Goal: Information Seeking & Learning: Learn about a topic

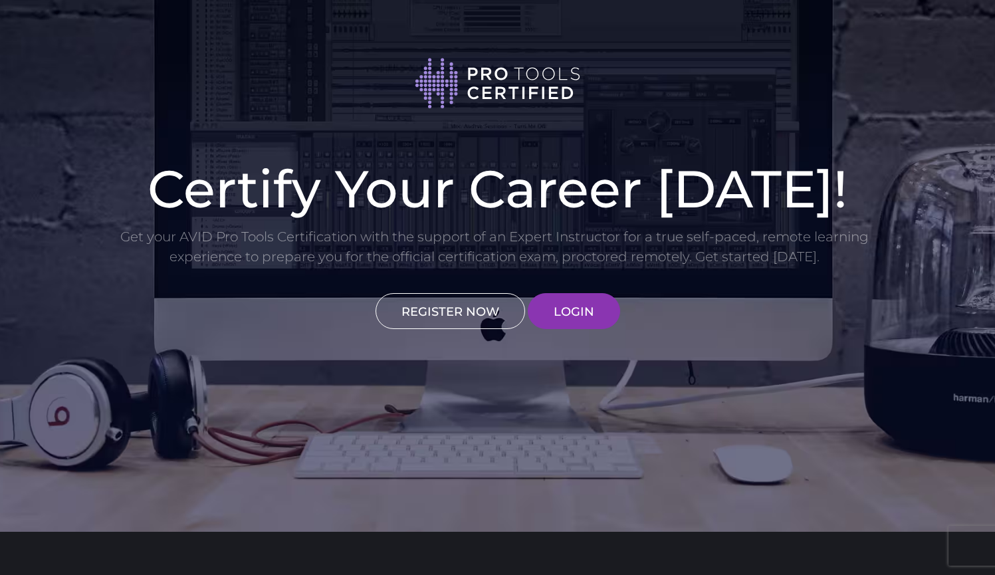
click at [501, 312] on link "REGISTER NOW" at bounding box center [450, 311] width 150 height 36
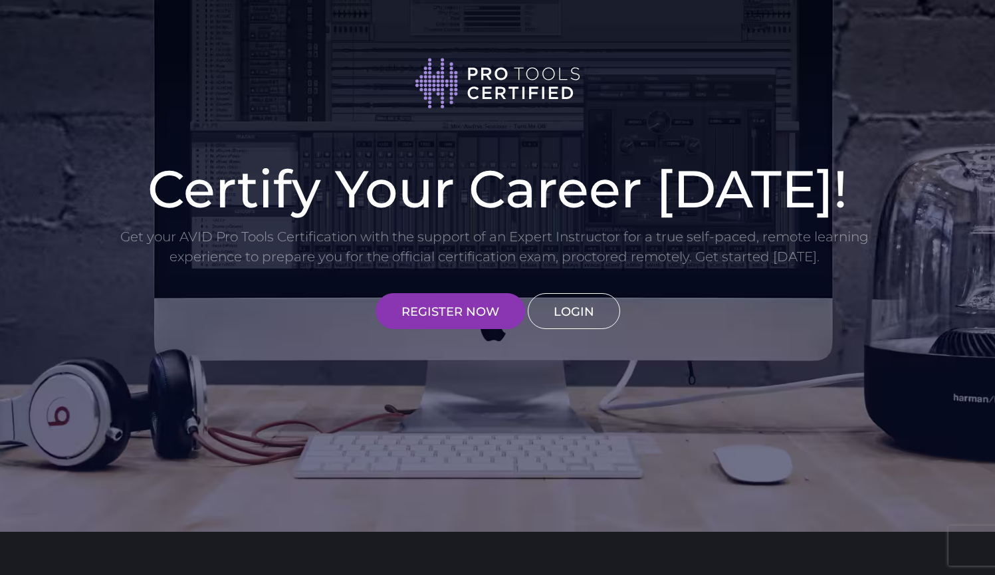
click at [574, 307] on link "LOGIN" at bounding box center [574, 311] width 92 height 36
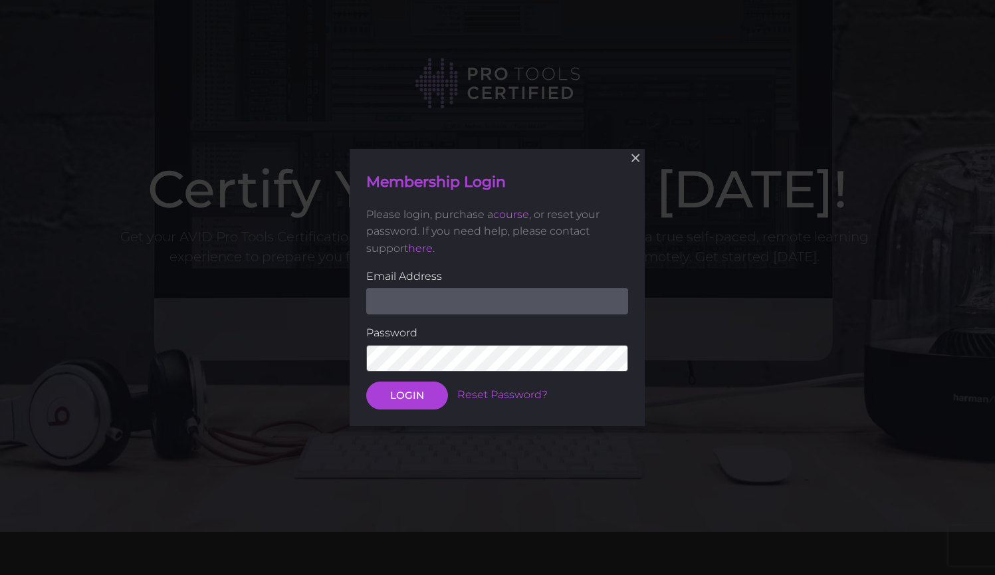
scroll to position [146, 0]
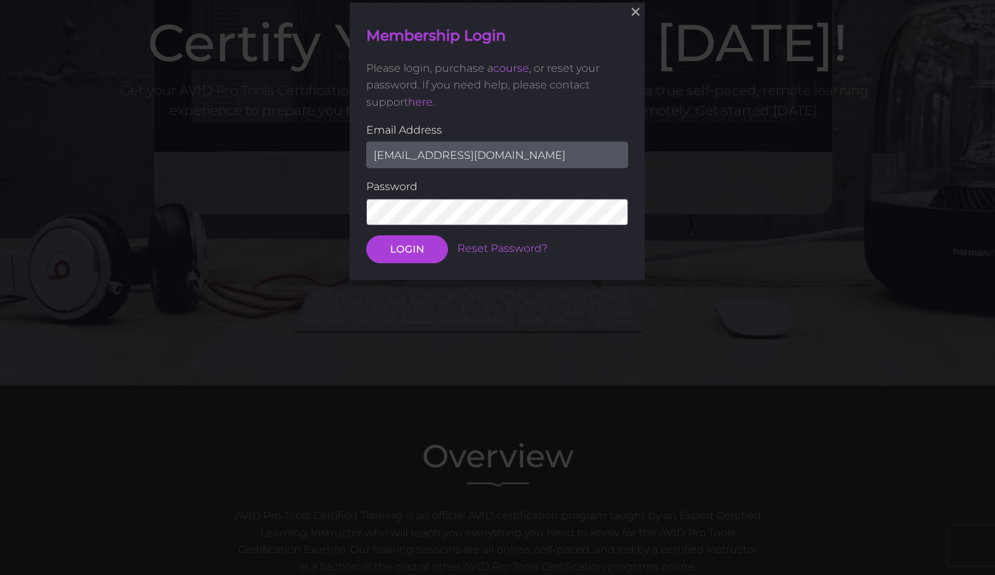
type input "creepybot25@gmail.com"
click at [407, 248] on button "LOGIN" at bounding box center [407, 249] width 82 height 28
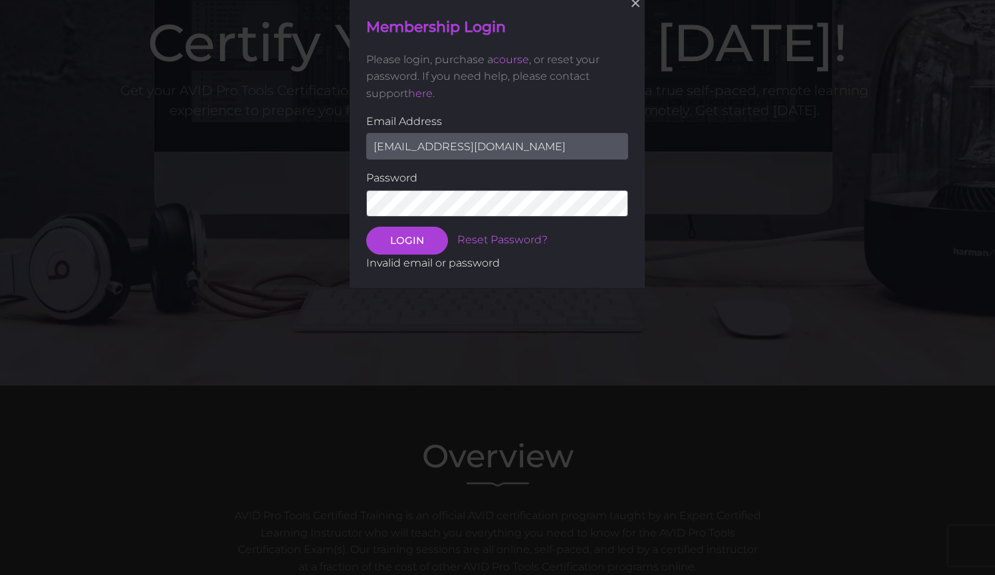
click at [300, 3] on div "× Membership Login Please login, purchase a course , or reset your password. If…" at bounding box center [497, 141] width 995 height 575
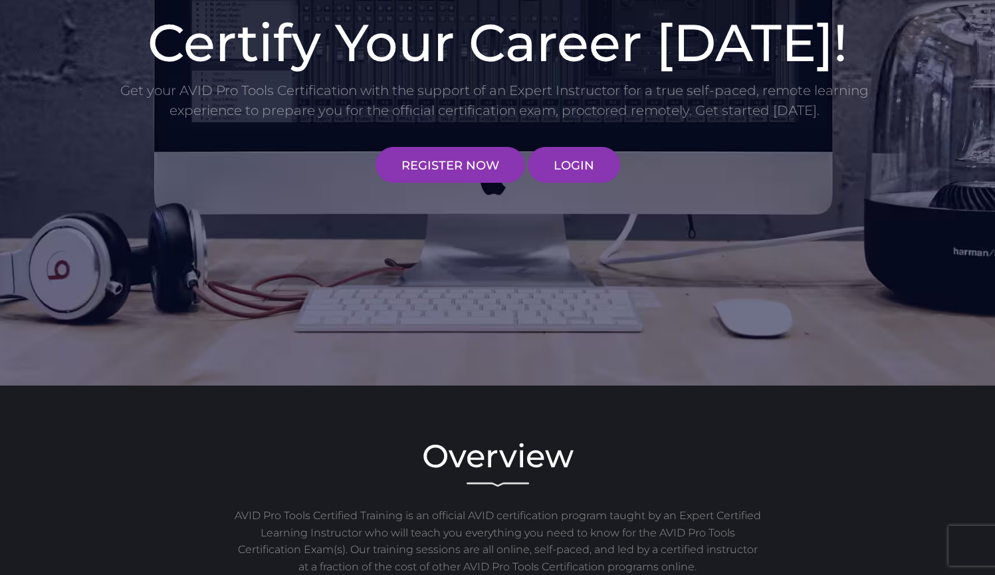
click at [538, 160] on link "LOGIN" at bounding box center [574, 165] width 92 height 36
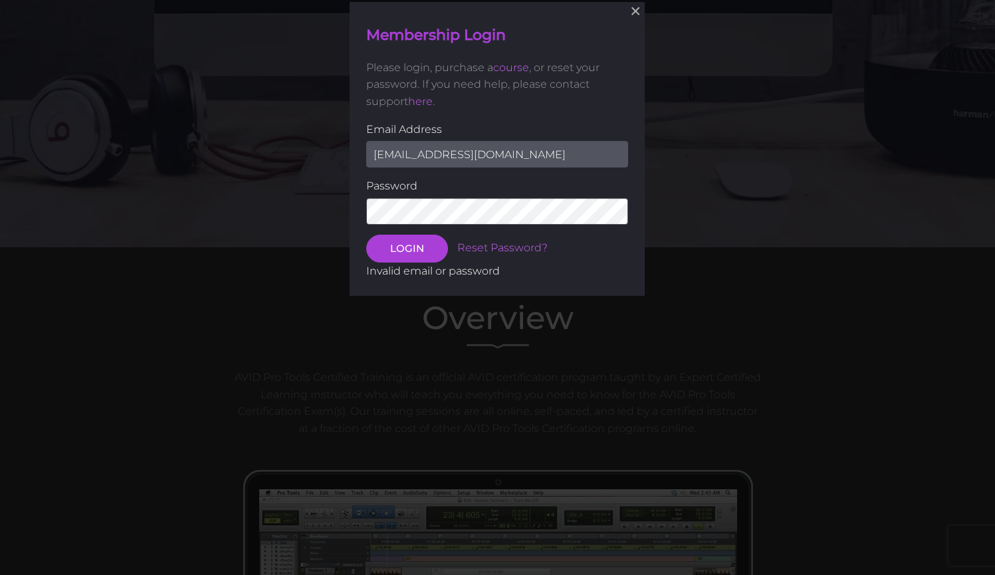
scroll to position [285, 0]
click at [425, 240] on button "LOGIN" at bounding box center [407, 248] width 82 height 28
click at [435, 247] on button "LOGIN" at bounding box center [407, 248] width 82 height 28
click at [477, 2] on div "× Membership Login Please login, purchase a course , or reset your password. If…" at bounding box center [497, 148] width 295 height 347
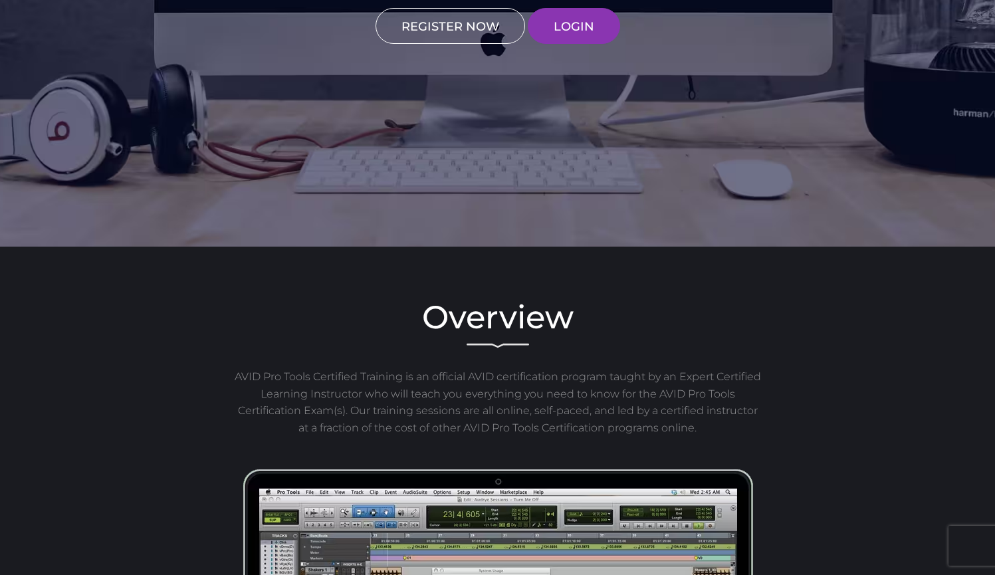
click at [443, 43] on link "REGISTER NOW" at bounding box center [450, 26] width 150 height 36
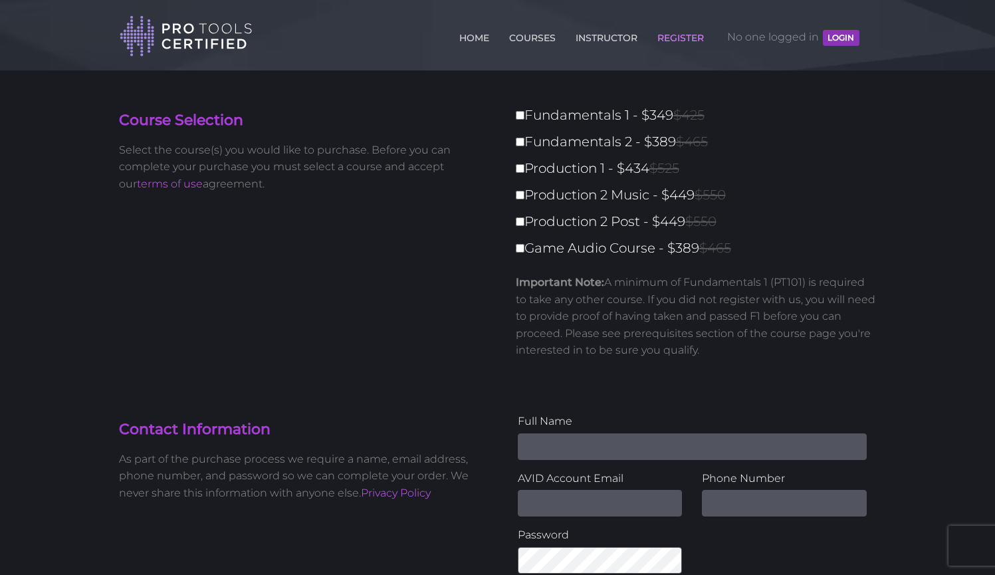
click at [521, 169] on input "Production 1 - $434 $525" at bounding box center [520, 168] width 9 height 9
checkbox input "true"
type input "434"
click at [521, 169] on input "Production 1 - $434 $525" at bounding box center [520, 168] width 9 height 9
checkbox input "false"
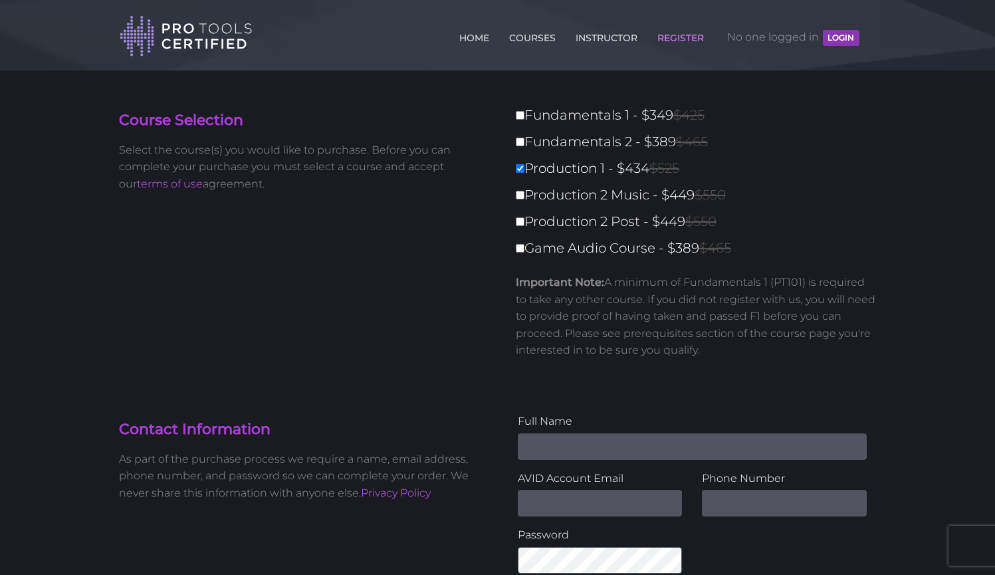
type input "0"
click at [543, 45] on link "COURSES" at bounding box center [532, 35] width 53 height 21
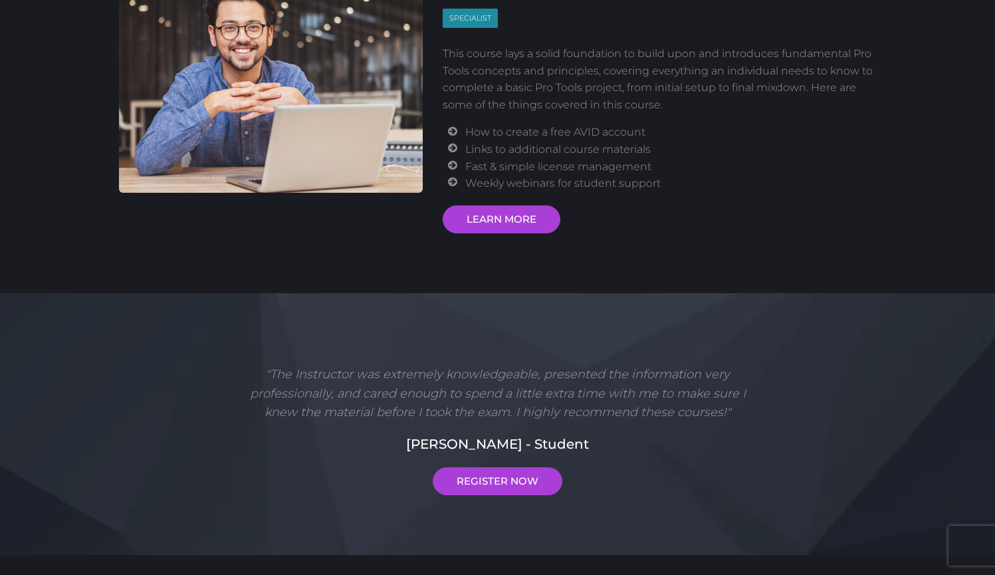
scroll to position [183, 0]
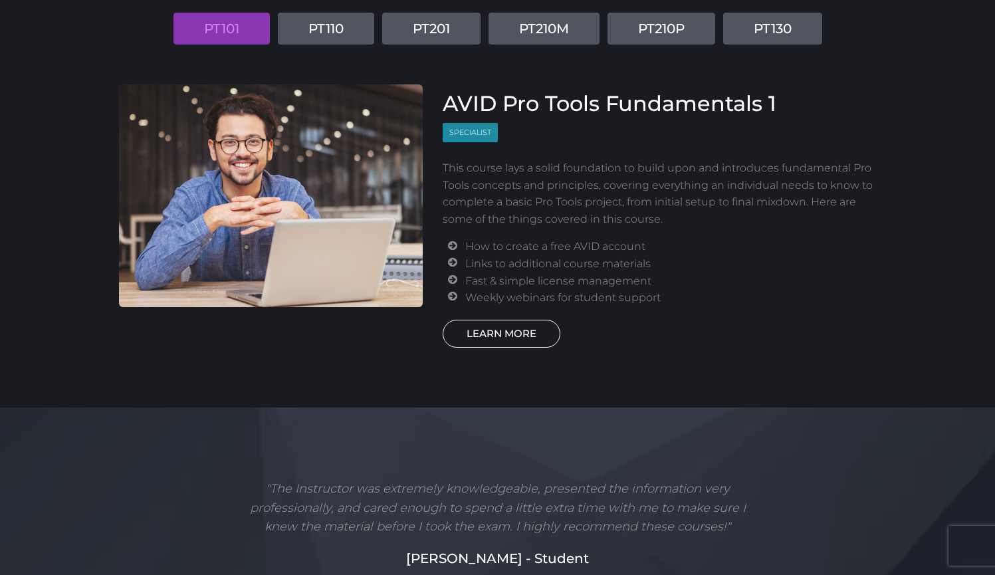
click at [500, 332] on link "LEARN MORE" at bounding box center [502, 334] width 118 height 28
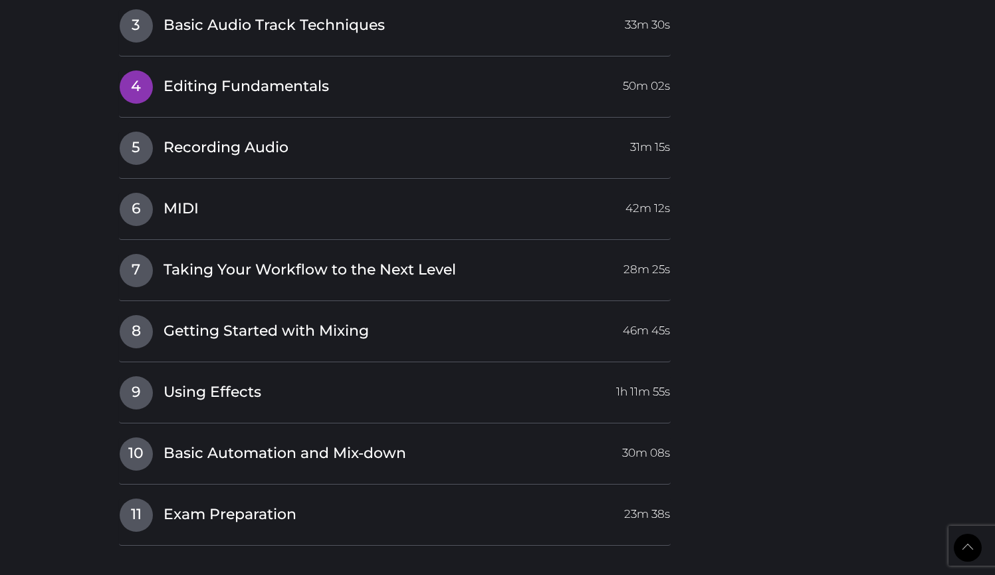
scroll to position [1755, 0]
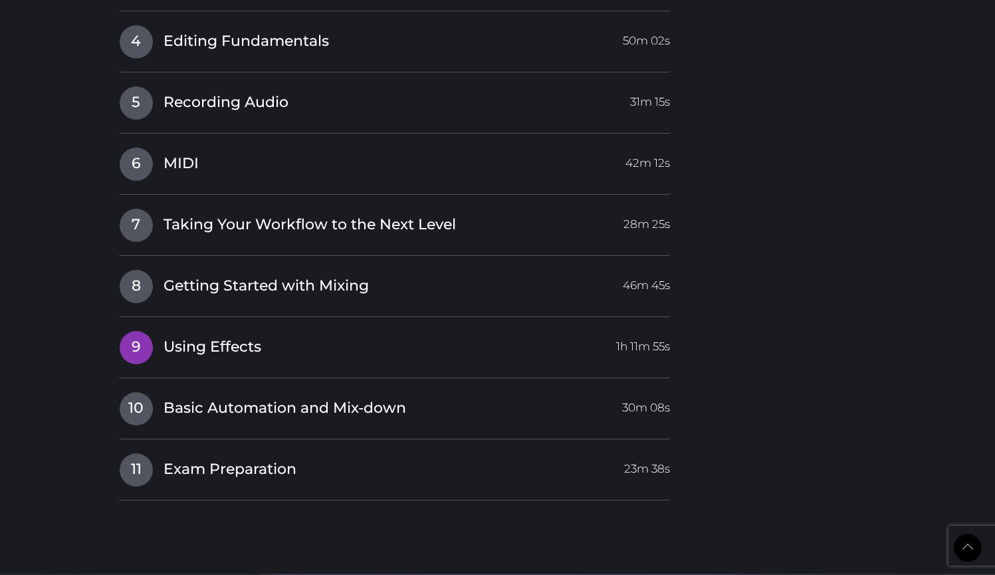
click at [589, 347] on link "9 Using Effects 1h 11m 55s" at bounding box center [395, 344] width 552 height 28
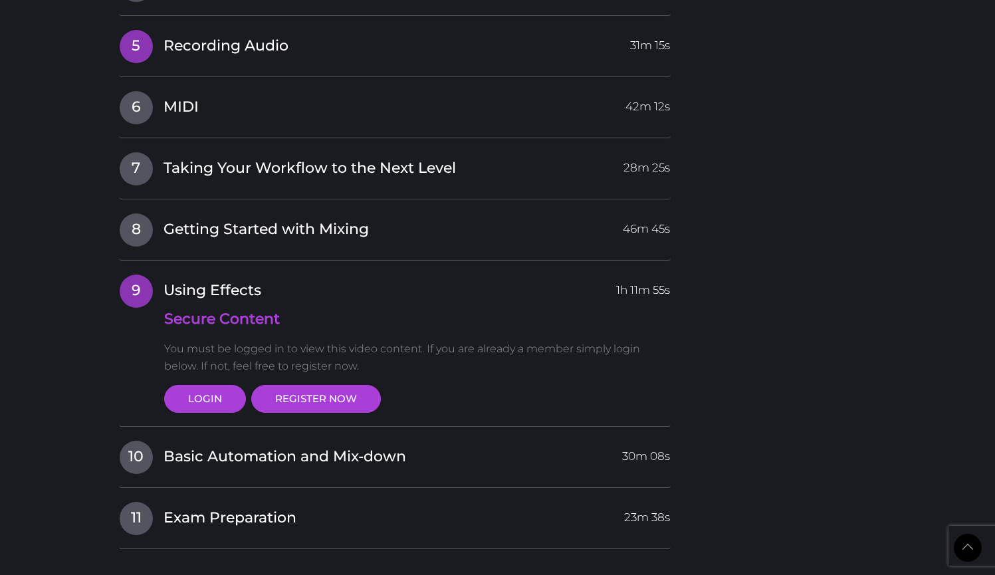
scroll to position [1578, 0]
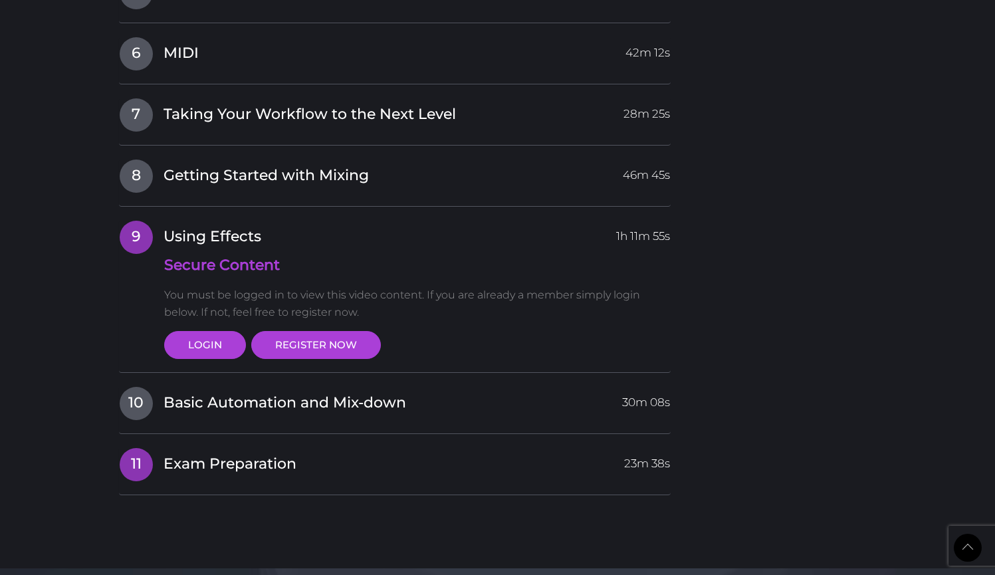
click at [272, 465] on h4 "11 Exam Preparation 23m 38s" at bounding box center [395, 464] width 552 height 34
click at [270, 401] on span "Basic Automation and Mix-down" at bounding box center [284, 403] width 243 height 21
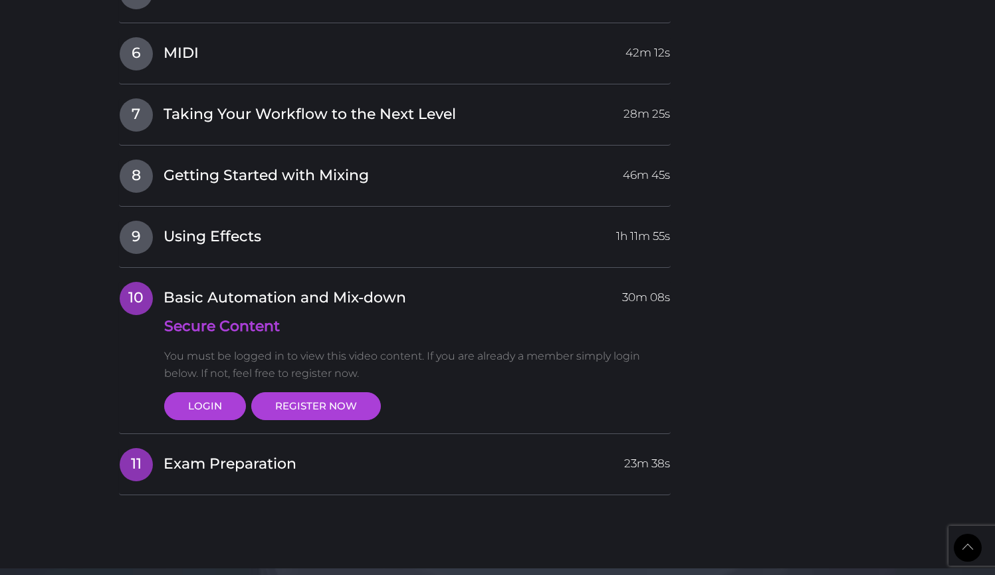
click at [255, 466] on h4 "11 Exam Preparation 23m 38s" at bounding box center [395, 464] width 552 height 34
click at [263, 456] on span "Exam Preparation" at bounding box center [229, 464] width 133 height 21
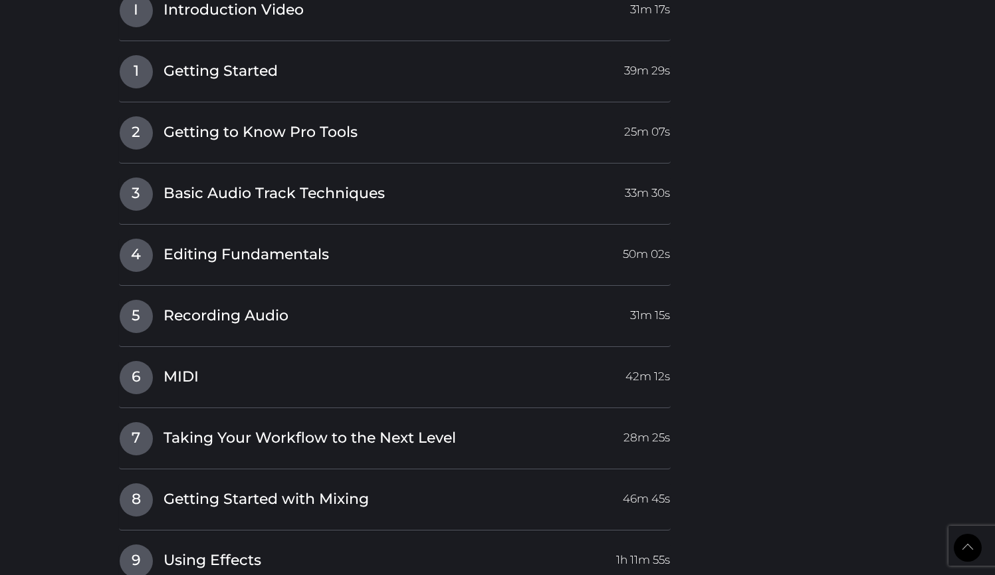
scroll to position [552, 0]
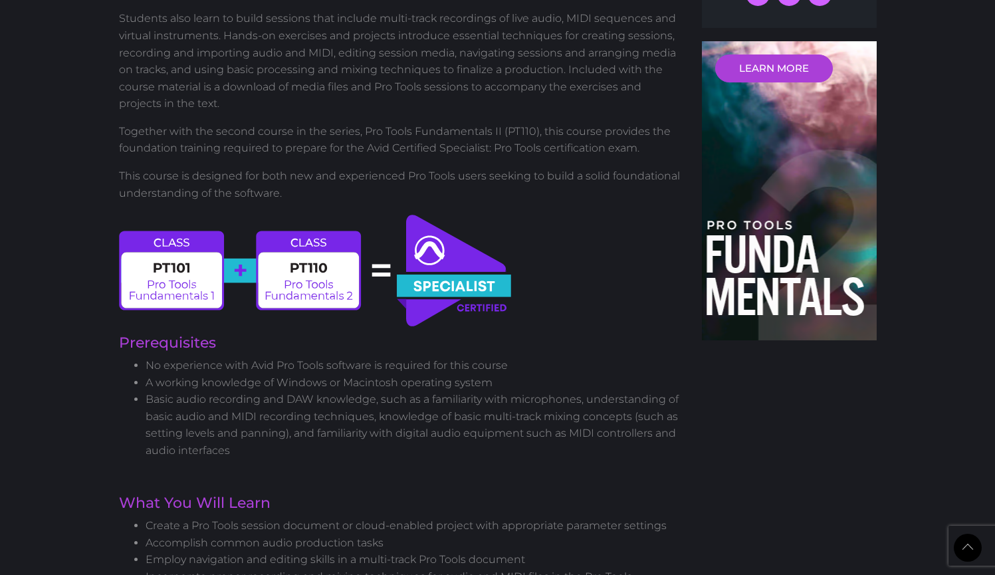
click at [324, 274] on img at bounding box center [316, 270] width 394 height 117
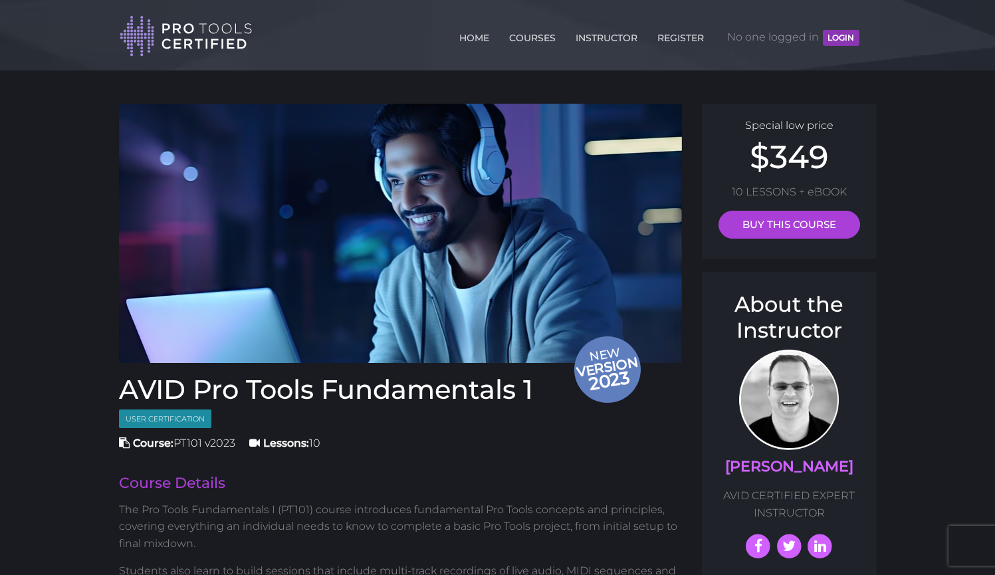
scroll to position [0, 0]
click at [520, 33] on link "COURSES" at bounding box center [532, 35] width 53 height 21
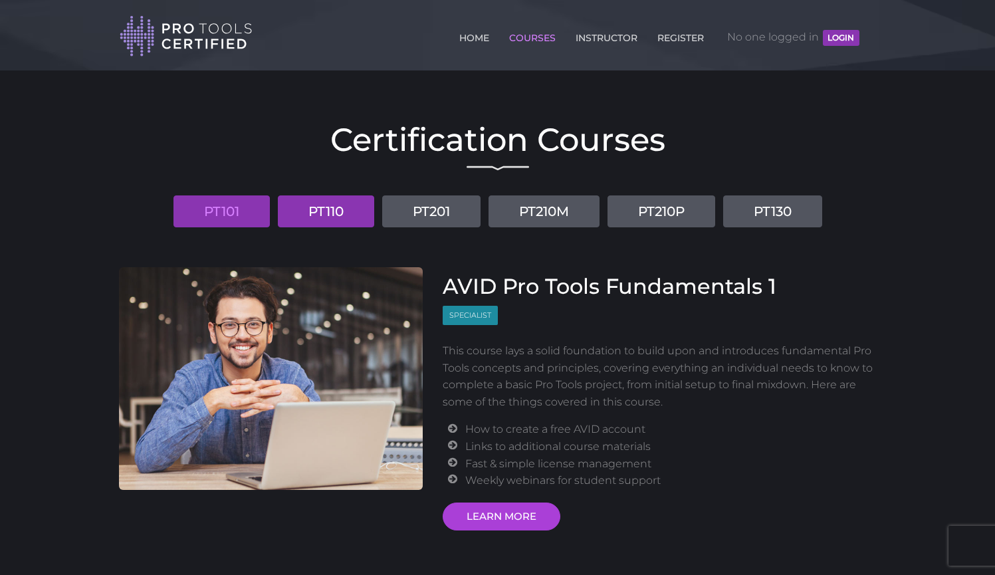
click at [336, 215] on link "PT110" at bounding box center [326, 211] width 96 height 32
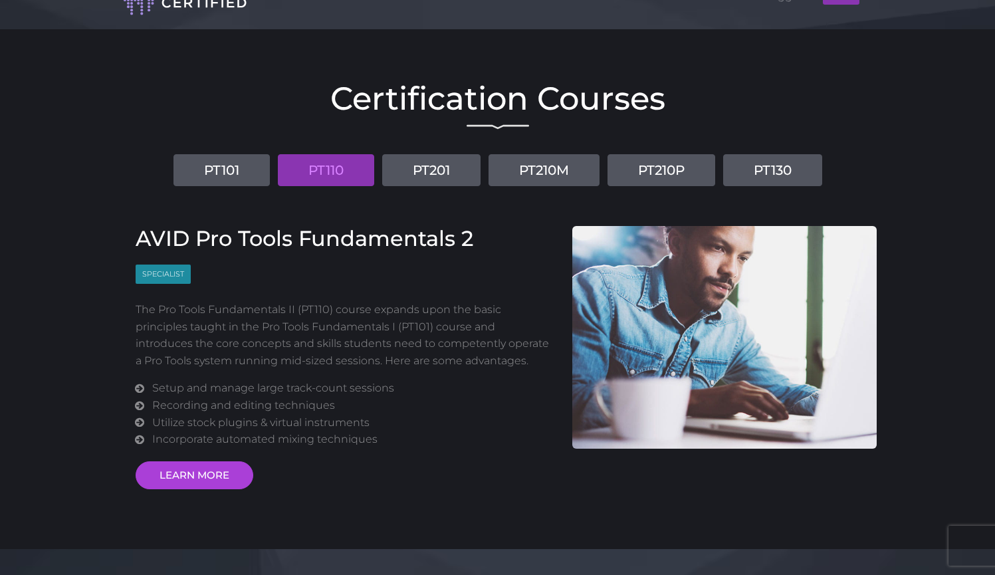
scroll to position [64, 0]
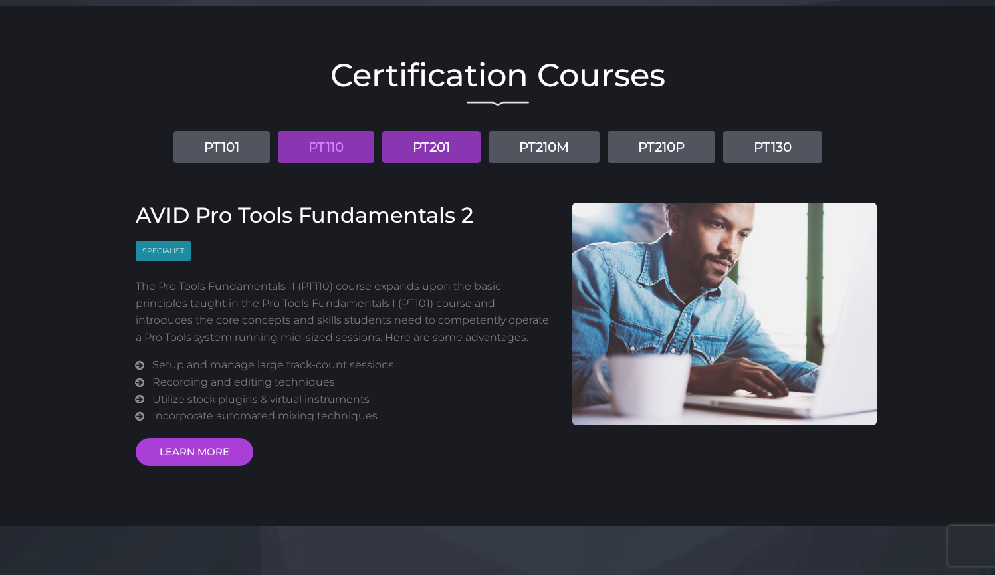
click at [431, 158] on link "PT201" at bounding box center [431, 147] width 98 height 32
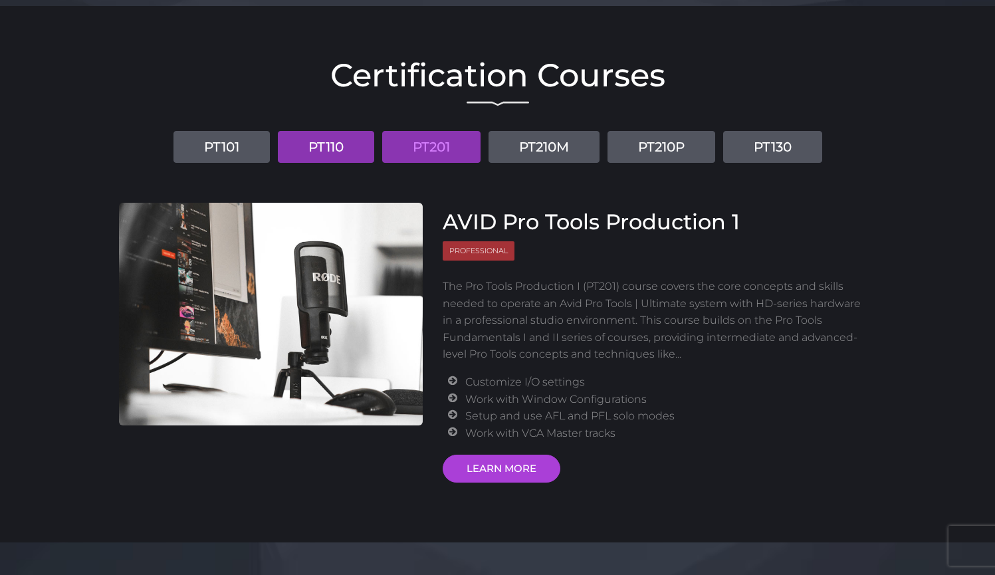
click at [343, 150] on link "PT110" at bounding box center [326, 147] width 96 height 32
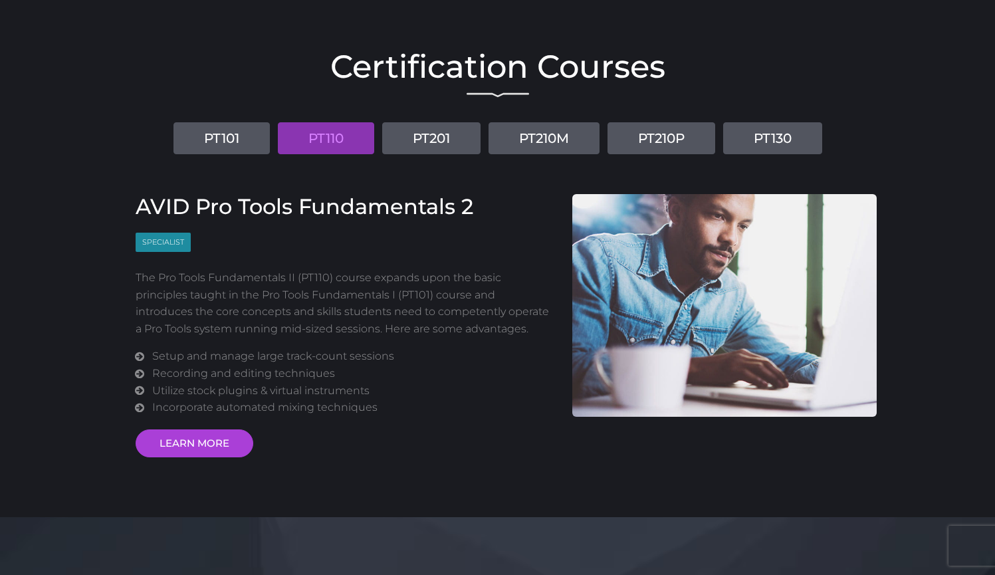
scroll to position [89, 0]
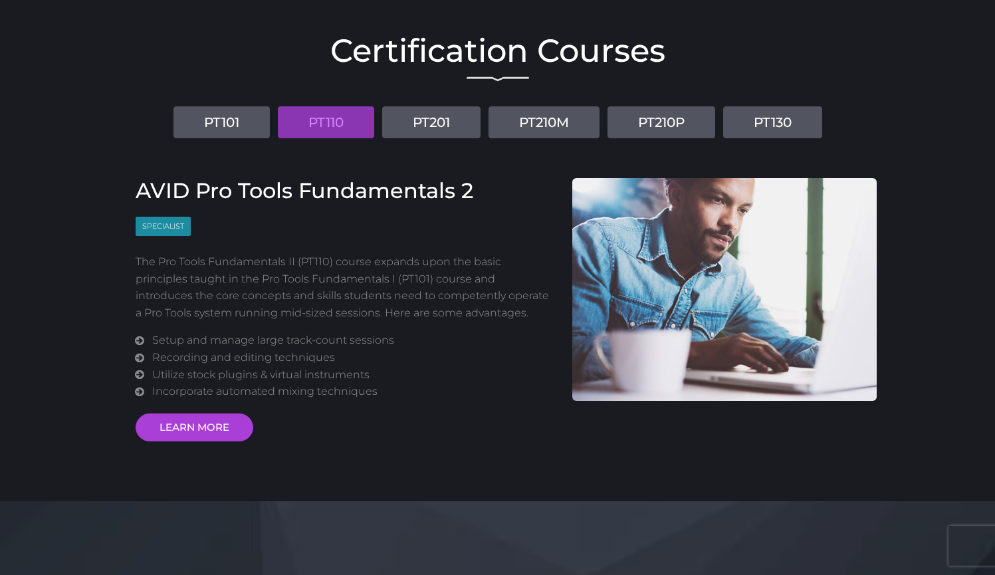
click at [256, 138] on div "Certification Courses PT101 PT110 PT201 PT210M PT210P PT130 AVID Pro Tools Fund…" at bounding box center [498, 234] width 778 height 413
click at [256, 131] on link "PT101" at bounding box center [221, 122] width 96 height 32
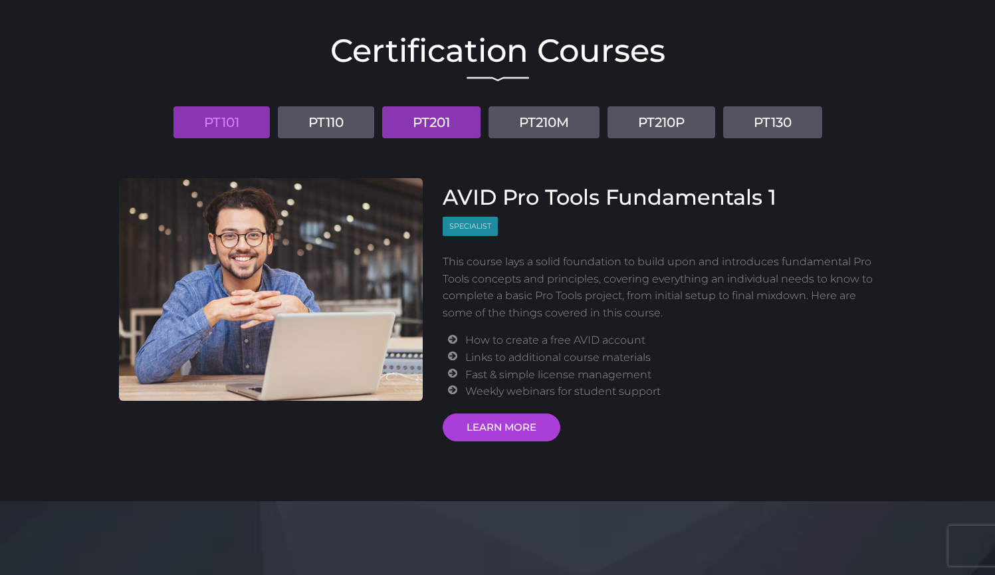
click at [458, 124] on link "PT201" at bounding box center [431, 122] width 98 height 32
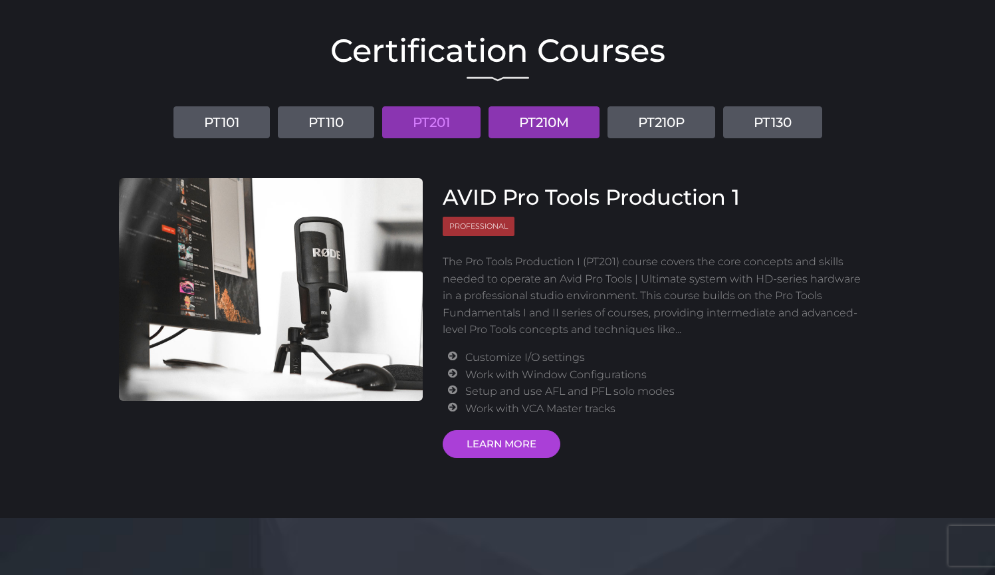
click at [534, 130] on link "PT210M" at bounding box center [543, 122] width 111 height 32
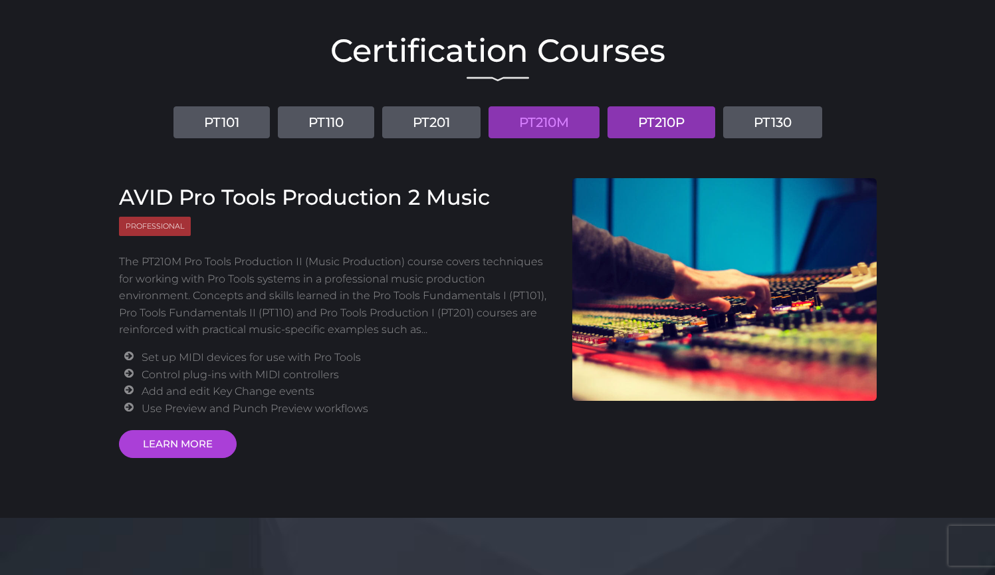
click at [629, 123] on link "PT210P" at bounding box center [661, 122] width 108 height 32
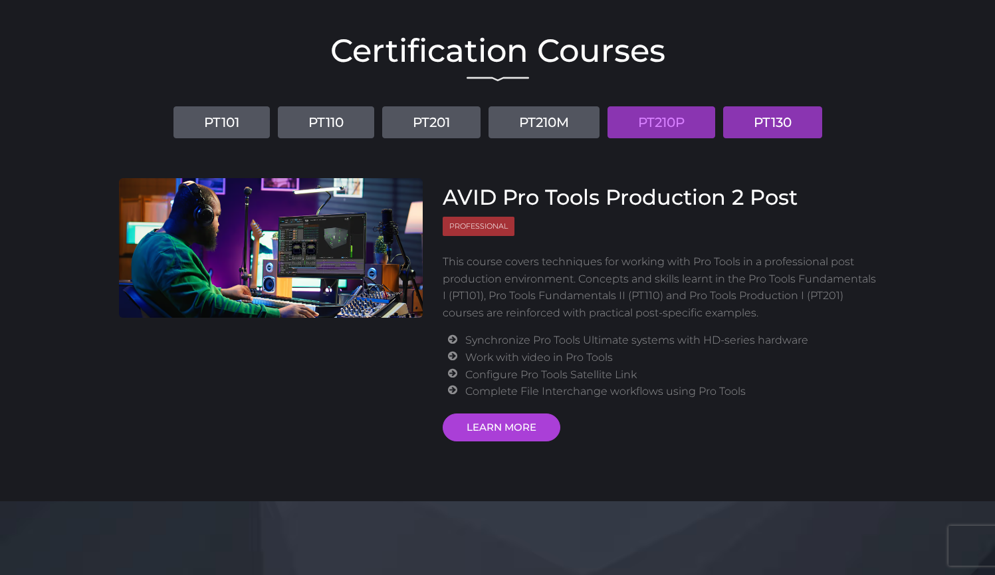
click at [780, 120] on link "PT130" at bounding box center [772, 122] width 99 height 32
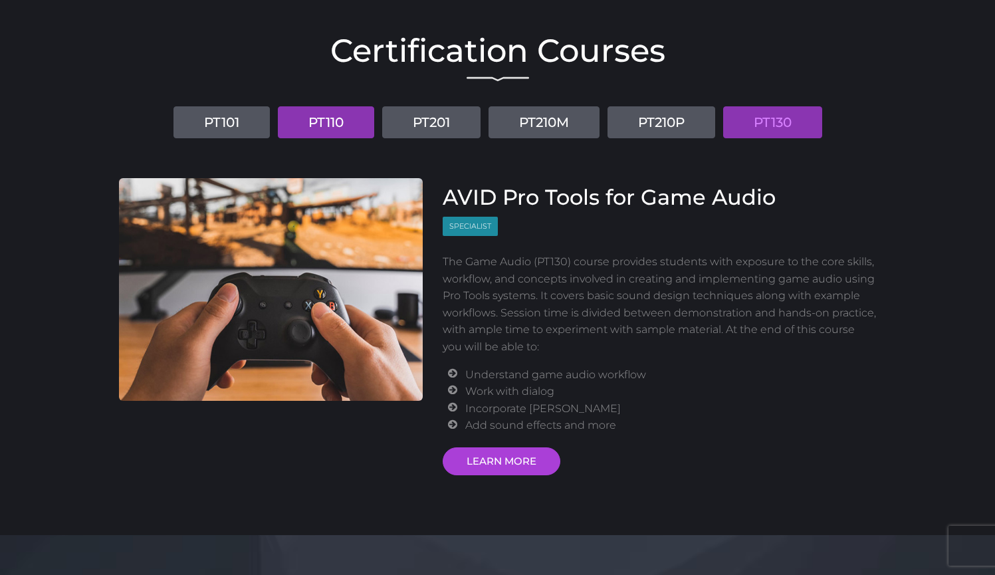
click at [308, 124] on link "PT110" at bounding box center [326, 122] width 96 height 32
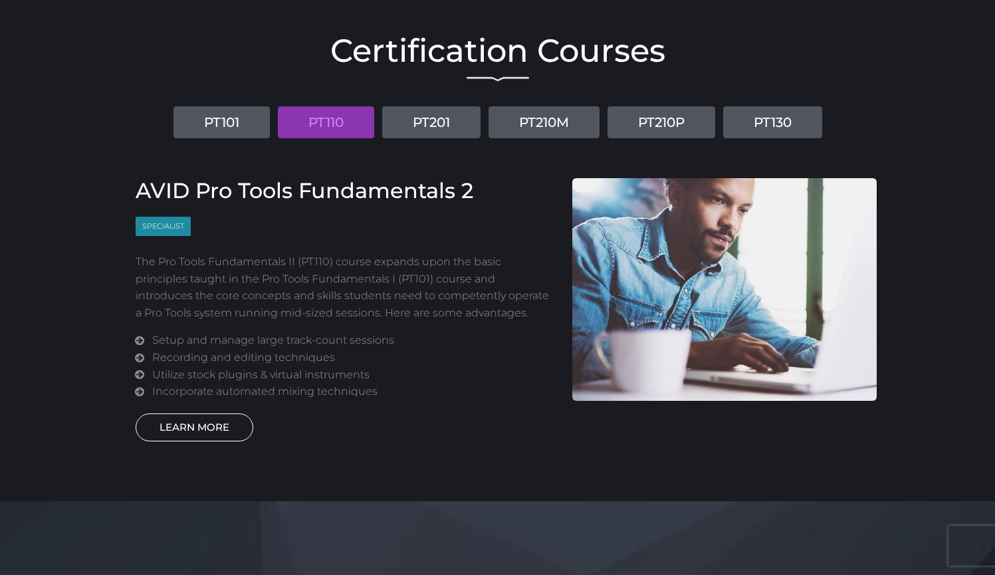
click at [219, 413] on link "LEARN MORE" at bounding box center [195, 427] width 118 height 28
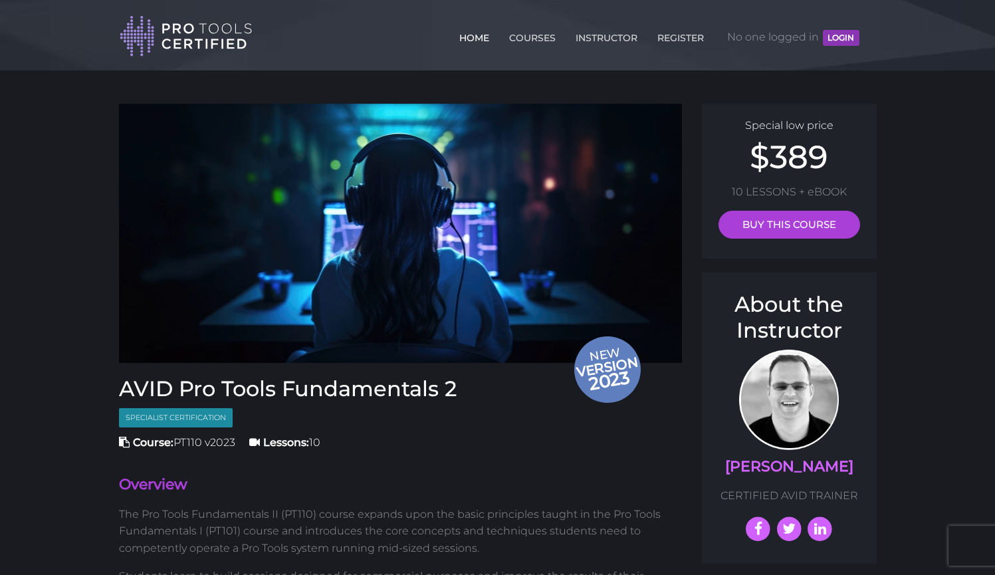
click at [469, 40] on link "HOME" at bounding box center [474, 35] width 37 height 21
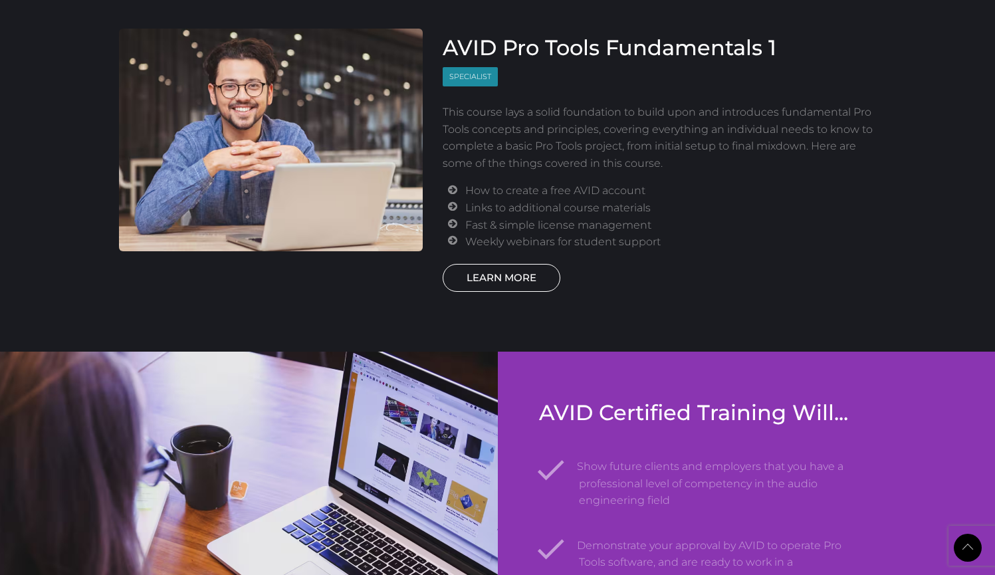
scroll to position [1656, 0]
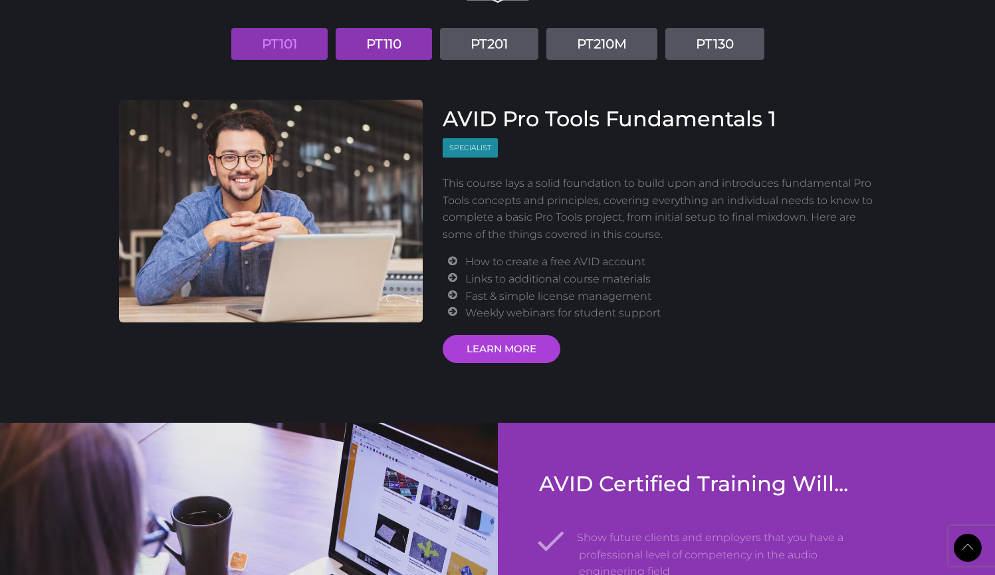
click at [425, 51] on link "PT110" at bounding box center [384, 44] width 96 height 32
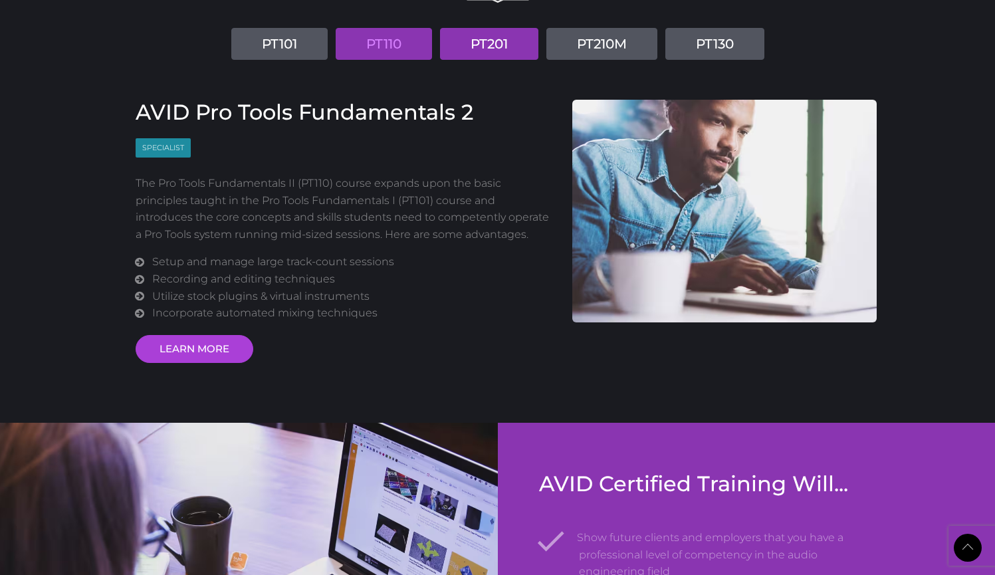
click at [476, 38] on link "PT201" at bounding box center [489, 44] width 98 height 32
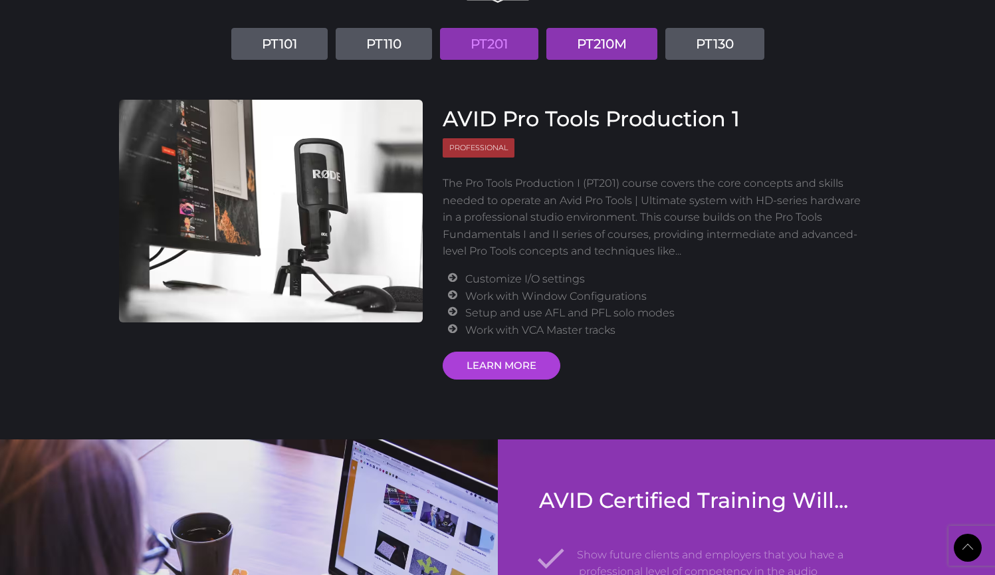
click at [585, 48] on link "PT210M" at bounding box center [601, 44] width 111 height 32
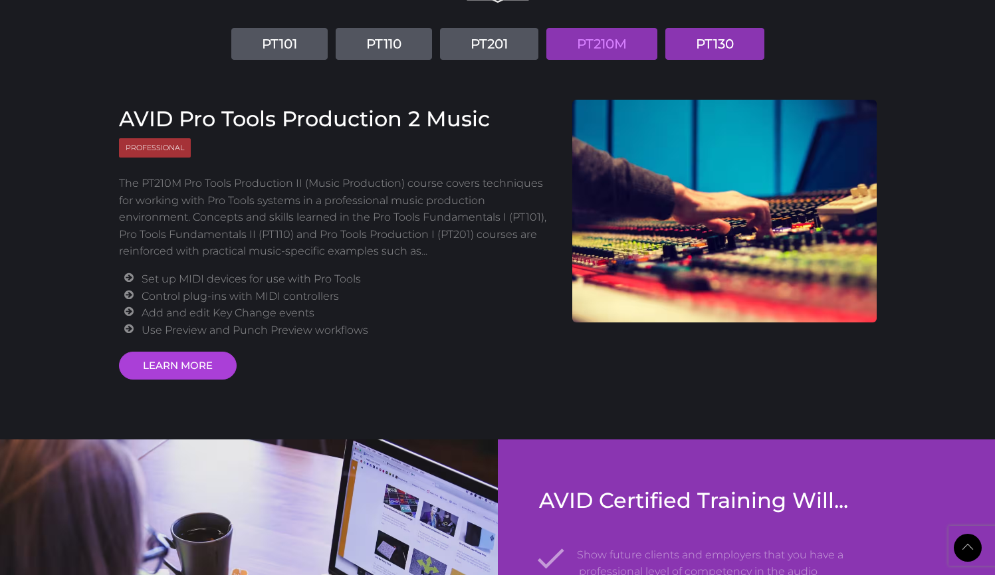
click at [709, 45] on link "PT130" at bounding box center [714, 44] width 99 height 32
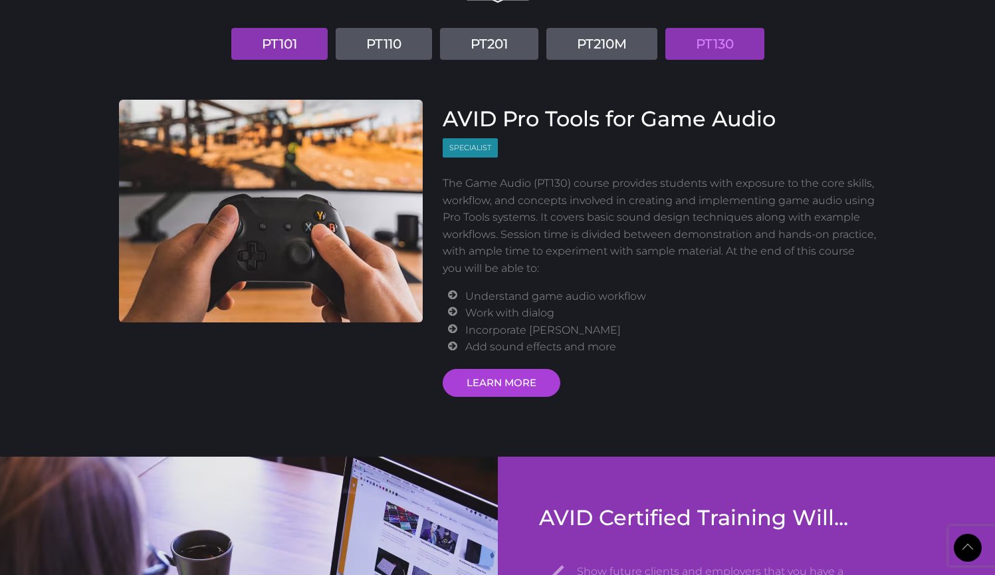
click at [297, 48] on link "PT101" at bounding box center [279, 44] width 96 height 32
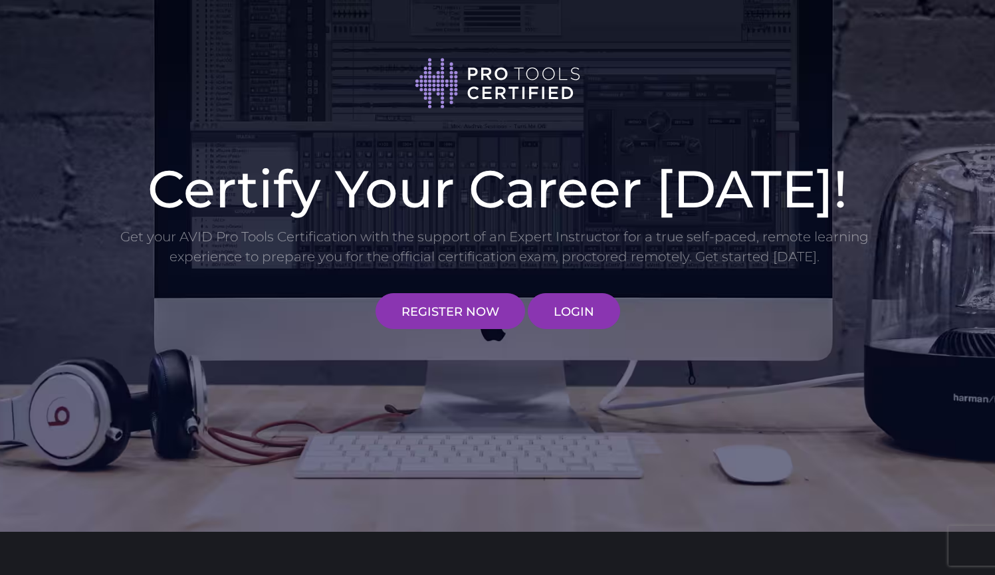
scroll to position [0, 0]
click at [512, 74] on img at bounding box center [498, 83] width 166 height 54
click at [447, 307] on link "REGISTER NOW" at bounding box center [450, 311] width 150 height 36
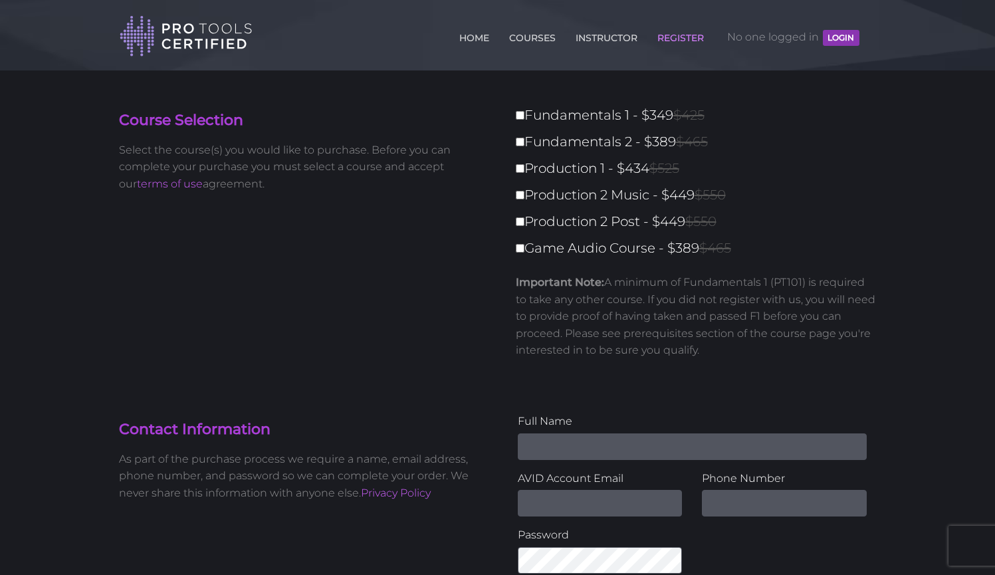
scroll to position [24, 0]
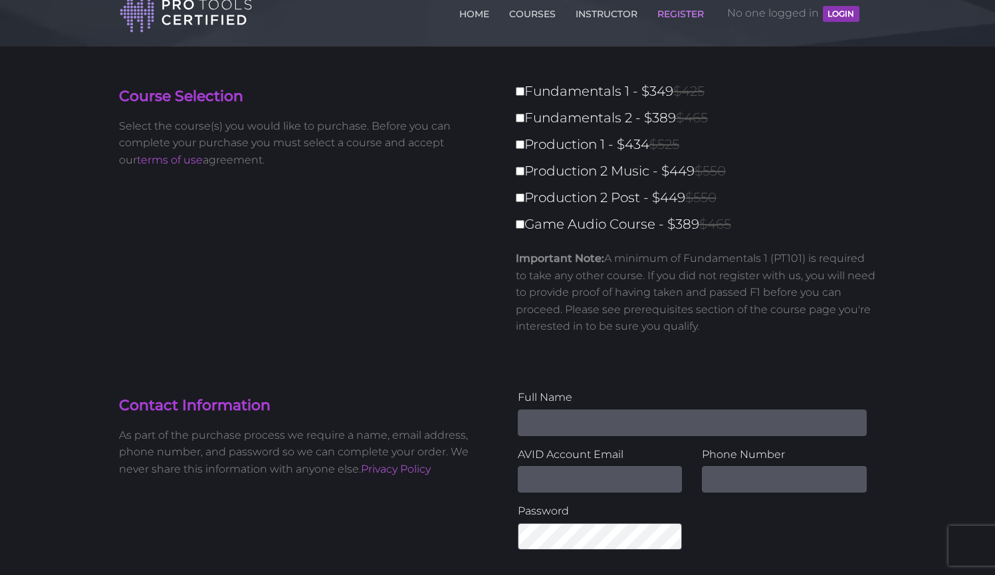
drag, startPoint x: 608, startPoint y: 258, endPoint x: 727, endPoint y: 336, distance: 142.1
click at [727, 336] on span "Important Note: A minimum of Fundamentals 1 (PT101) is required to take any oth…" at bounding box center [696, 292] width 361 height 106
copy p "A minimum of Fundamentals 1 (PT101) is required to take any other course. If yo…"
click at [518, 91] on input "Fundamentals 1 - $349 $425" at bounding box center [520, 91] width 9 height 9
checkbox input "true"
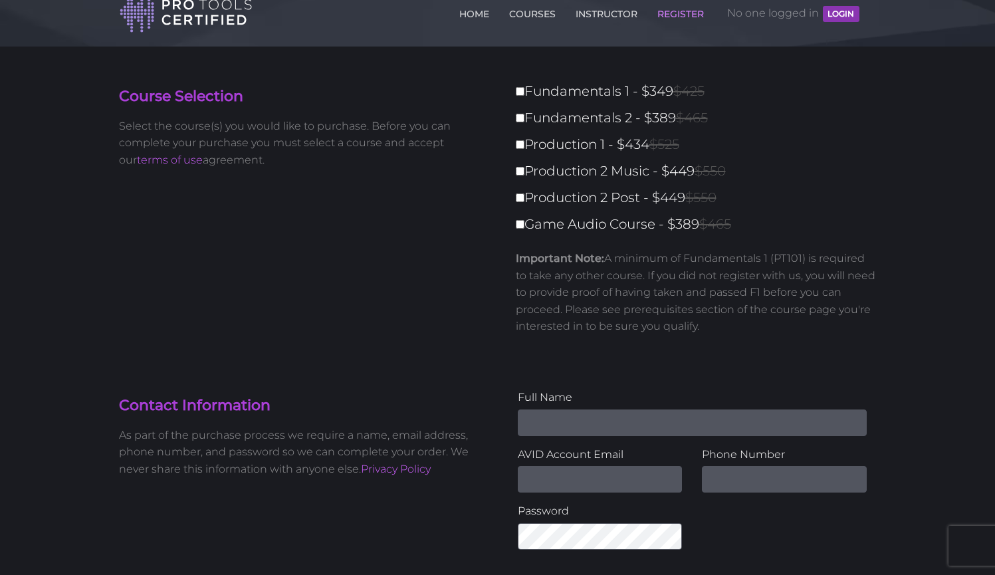
type input "349"
click at [518, 117] on input "Fundamentals 2 - $389 $465" at bounding box center [520, 118] width 9 height 9
checkbox input "true"
type input "738"
click at [499, 120] on div "Fundamentals 1 - $349 $425 Fundamentals 2 - $389 $465 Production 1 - $434 $525 …" at bounding box center [692, 218] width 389 height 276
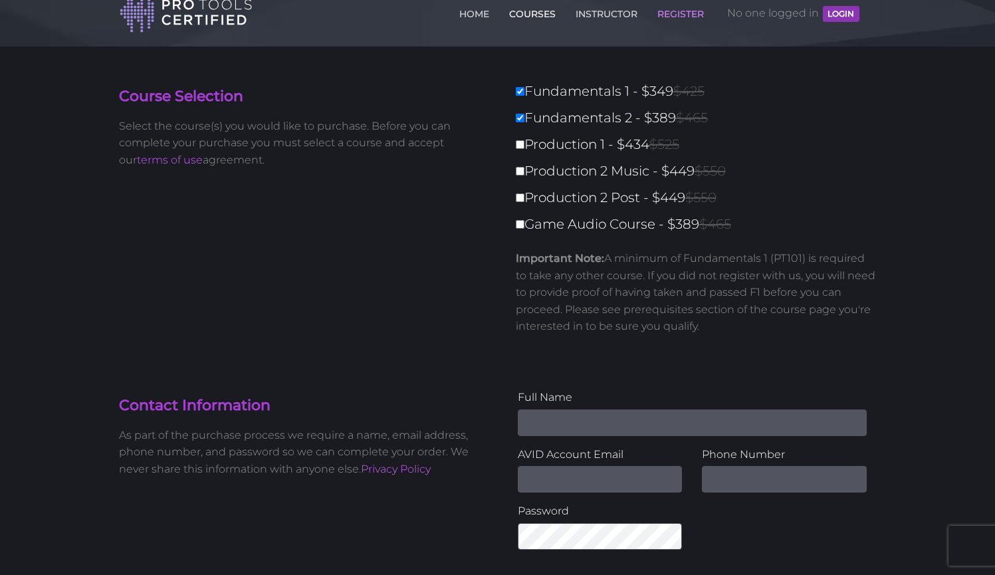
click at [533, 17] on link "COURSES" at bounding box center [532, 11] width 53 height 21
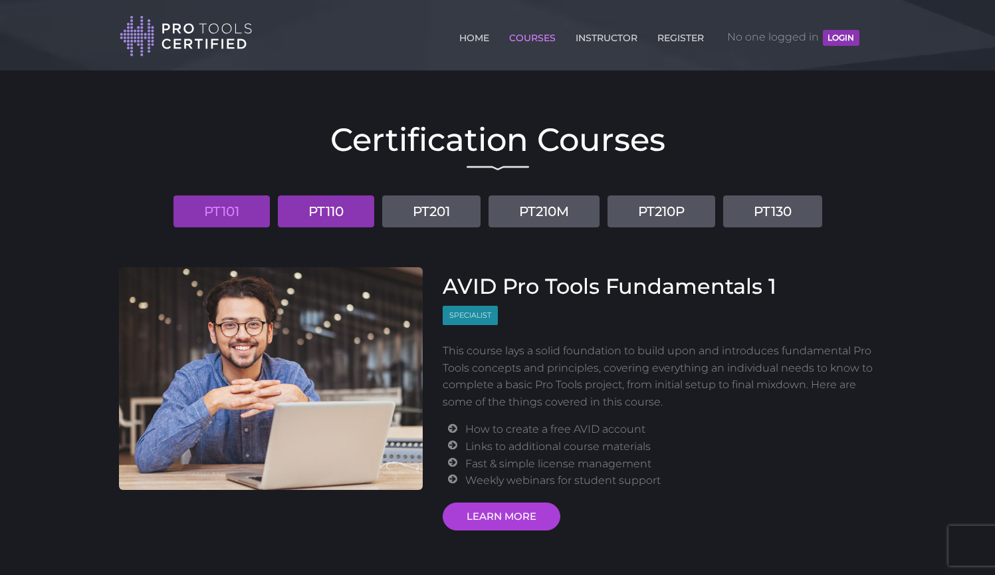
click at [348, 215] on link "PT110" at bounding box center [326, 211] width 96 height 32
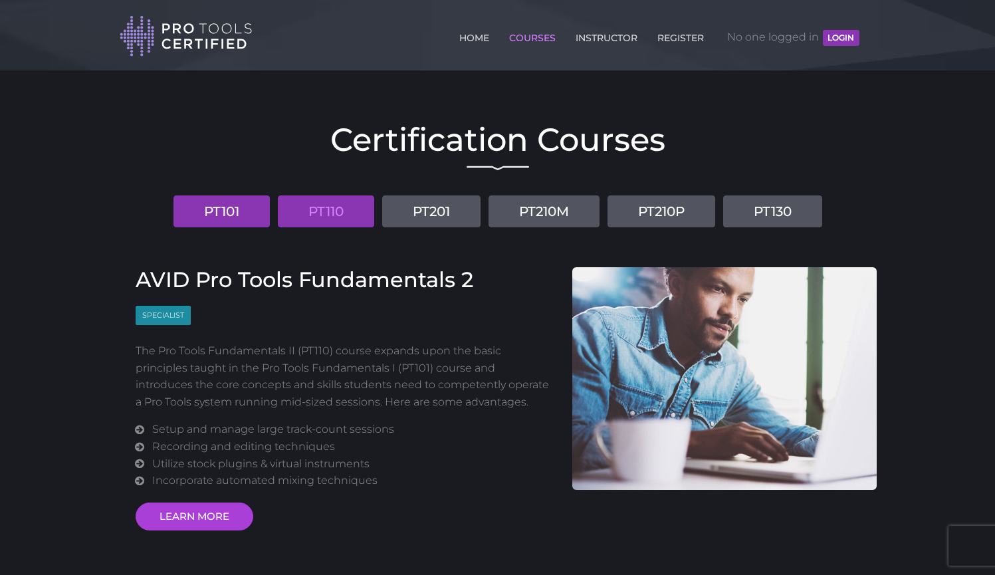
click at [243, 213] on link "PT101" at bounding box center [221, 211] width 96 height 32
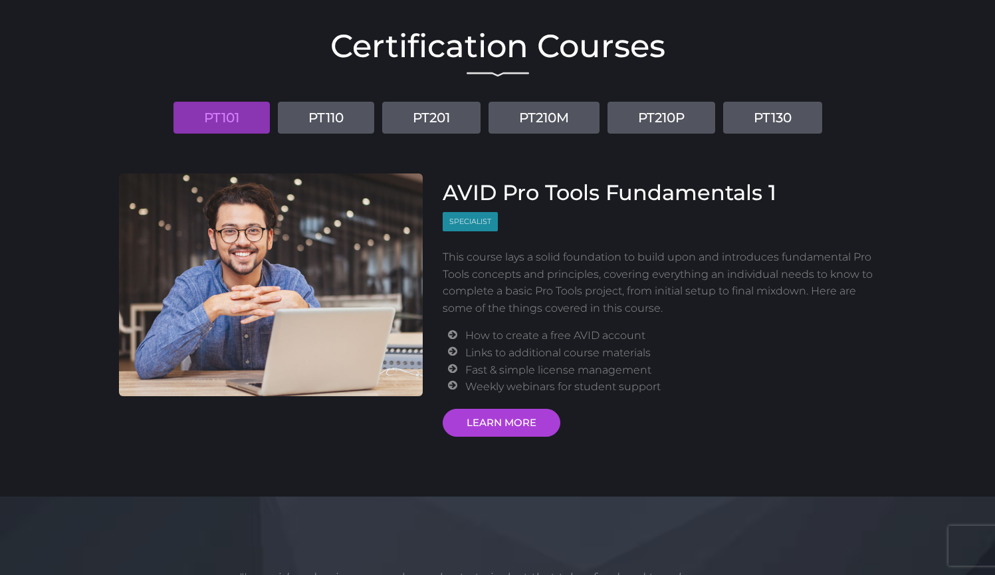
scroll to position [118, 0]
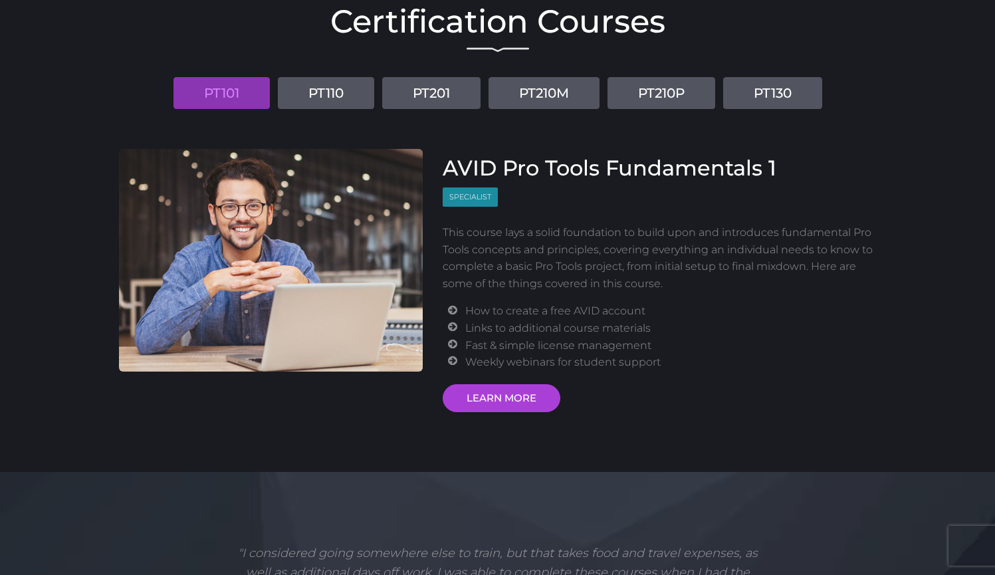
click at [347, 113] on div "Certification Courses PT101 PT110 PT201 PT210M PT210P PT130 AVID Pro Tools Fund…" at bounding box center [498, 205] width 778 height 413
click at [347, 109] on div "Certification Courses PT101 PT110 PT201 PT210M PT210P PT130 AVID Pro Tools Fund…" at bounding box center [498, 205] width 778 height 413
click at [347, 103] on link "PT110" at bounding box center [326, 93] width 96 height 32
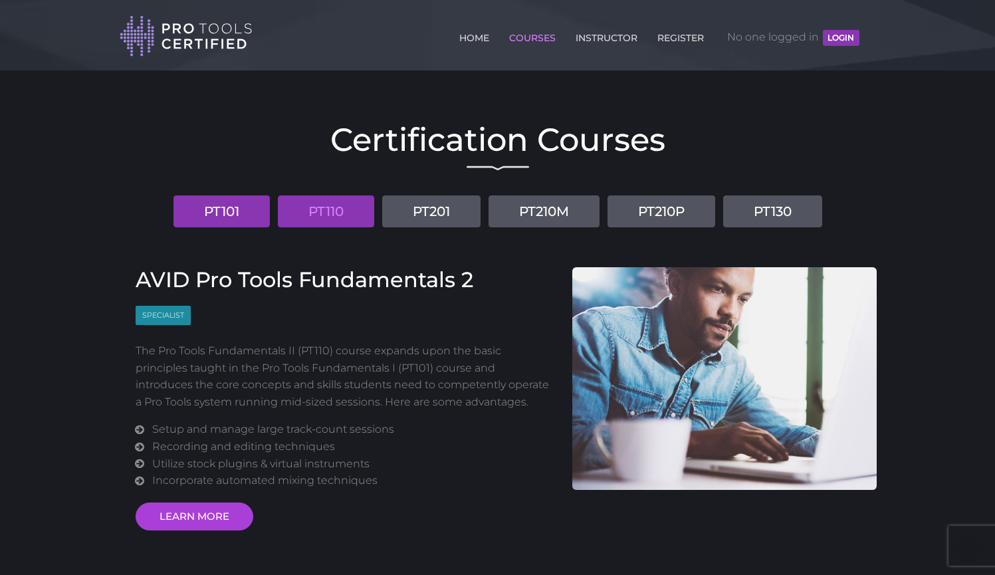
scroll to position [-1, 0]
click at [237, 218] on link "PT101" at bounding box center [221, 211] width 96 height 32
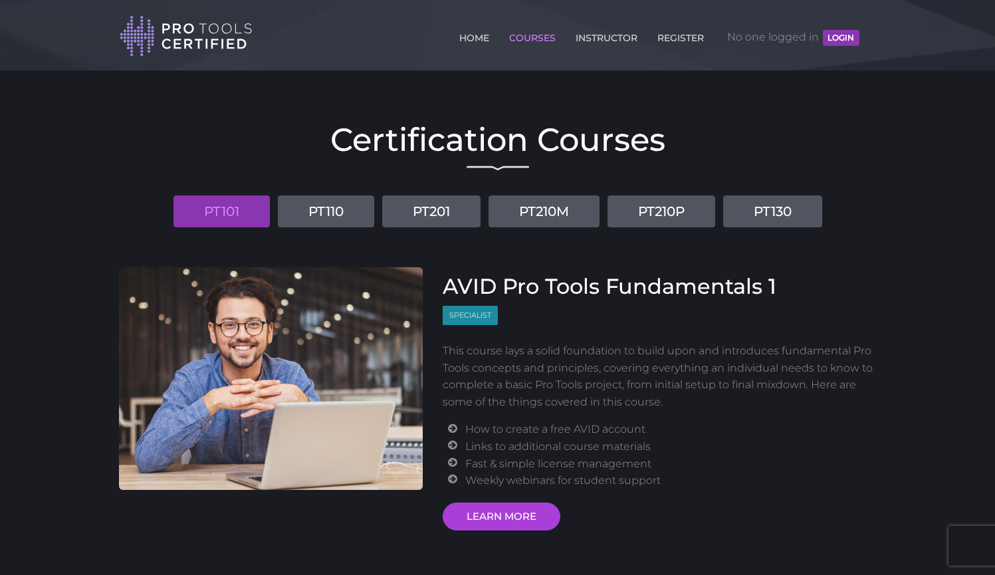
scroll to position [65, 0]
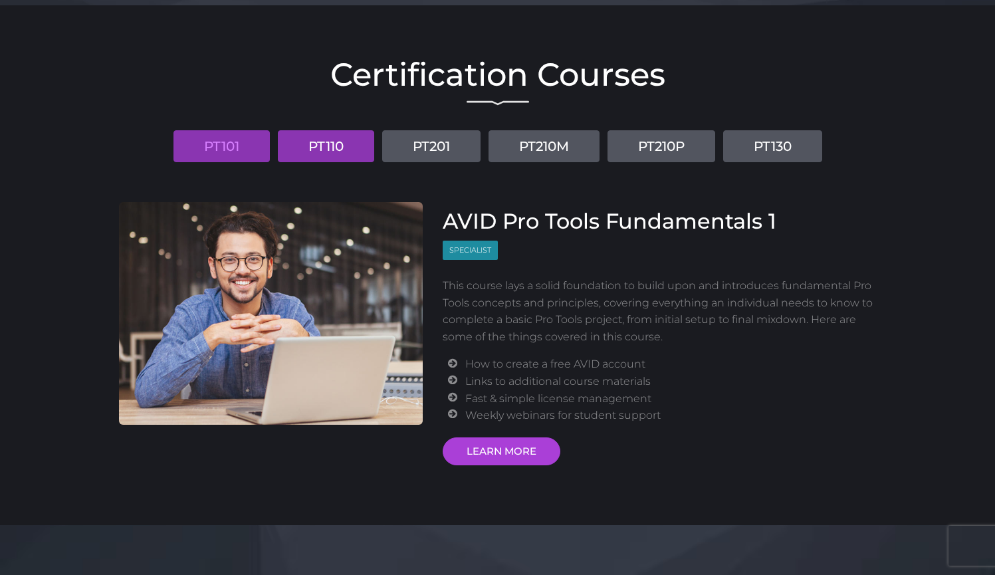
click at [309, 160] on link "PT110" at bounding box center [326, 146] width 96 height 32
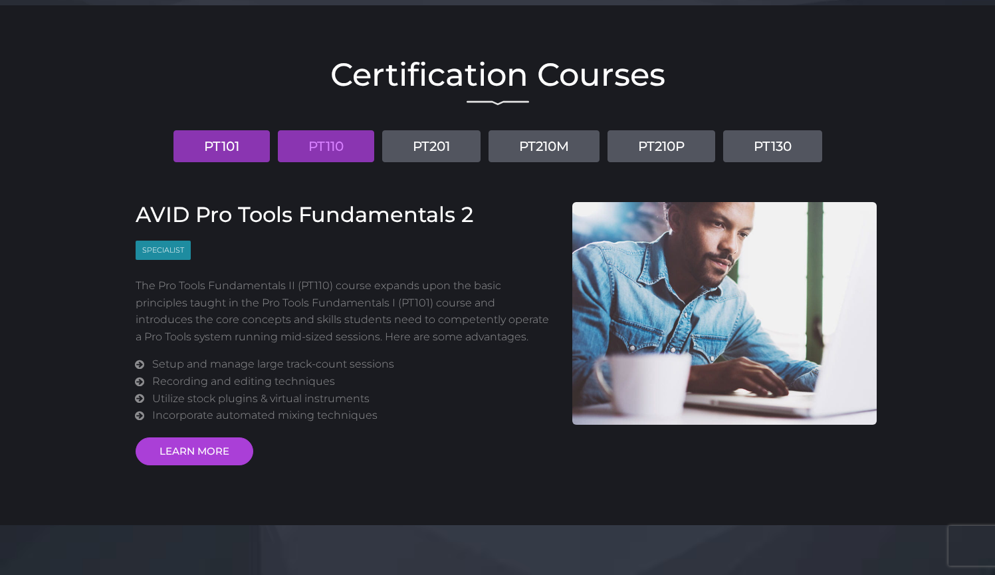
click at [253, 132] on link "PT101" at bounding box center [221, 146] width 96 height 32
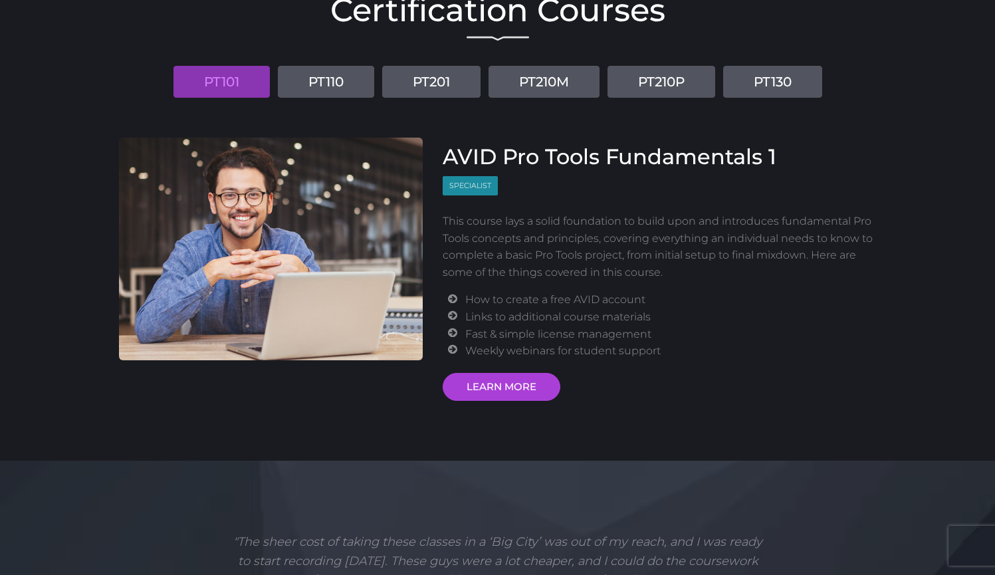
scroll to position [167, 0]
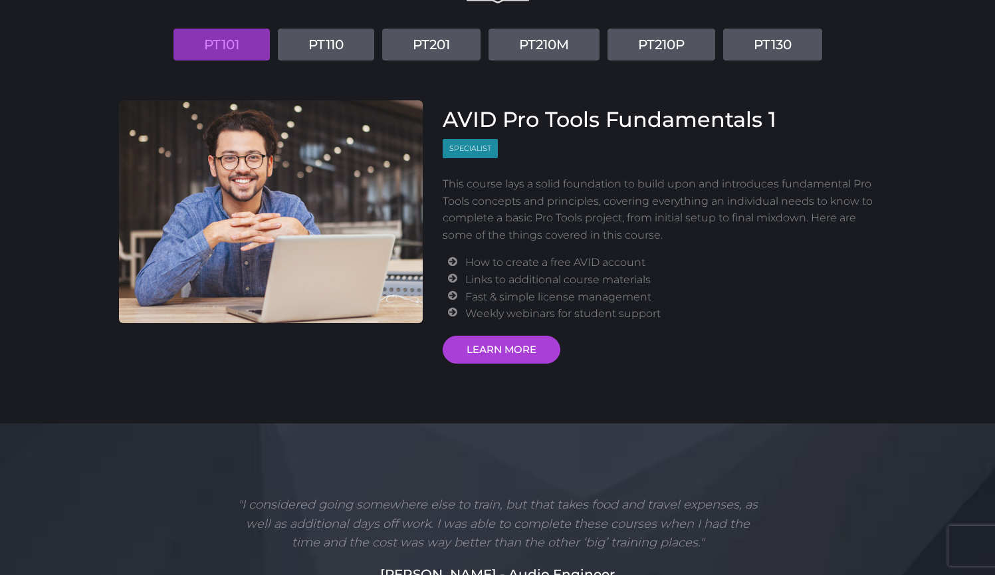
click at [508, 363] on div "Certification Courses PT101 PT110 PT201 PT210M PT210P PT130 AVID Pro Tools Fund…" at bounding box center [498, 164] width 778 height 520
click at [508, 337] on link "LEARN MORE" at bounding box center [502, 350] width 118 height 28
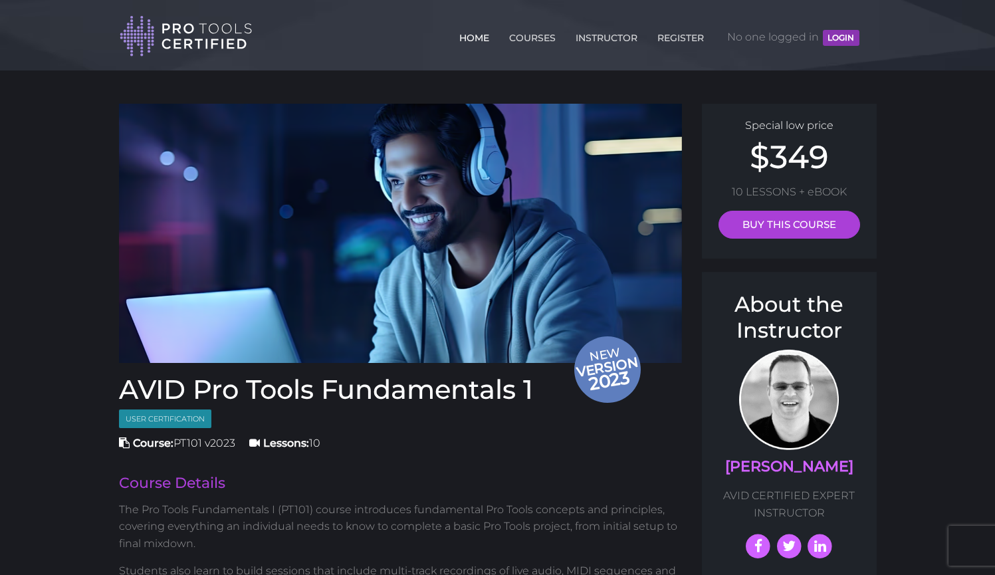
click at [466, 36] on link "HOME" at bounding box center [474, 35] width 37 height 21
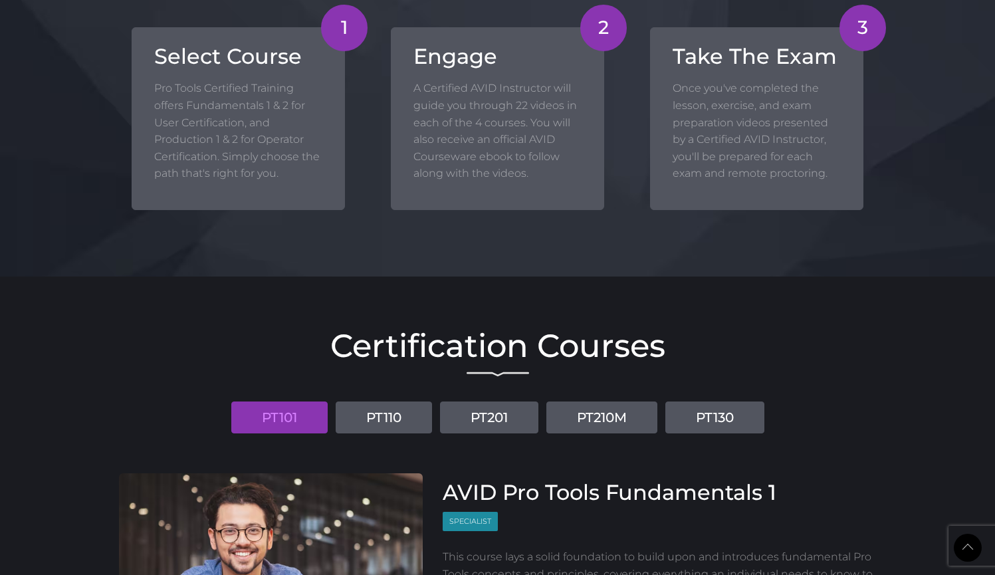
scroll to position [1113, 0]
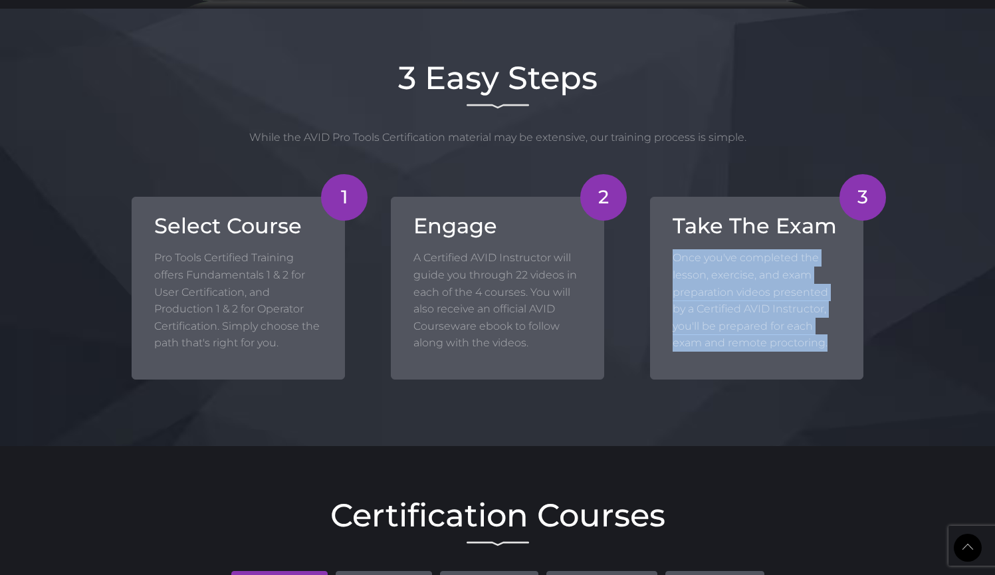
drag, startPoint x: 831, startPoint y: 344, endPoint x: 675, endPoint y: 260, distance: 177.8
click at [675, 260] on p "Once you've completed the lesson, exercise, and exam preparation videos present…" at bounding box center [757, 300] width 168 height 102
copy p "Once you've completed the lesson, exercise, and exam preparation videos present…"
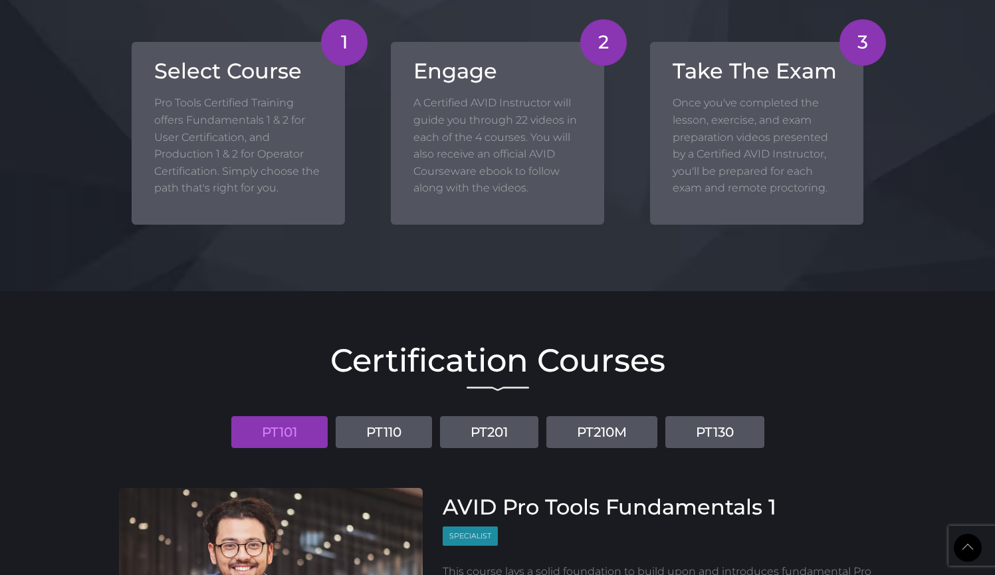
click at [408, 240] on div "3 Easy Steps While the AVID Pro Tools Certification material may be extensive, …" at bounding box center [497, 72] width 995 height 437
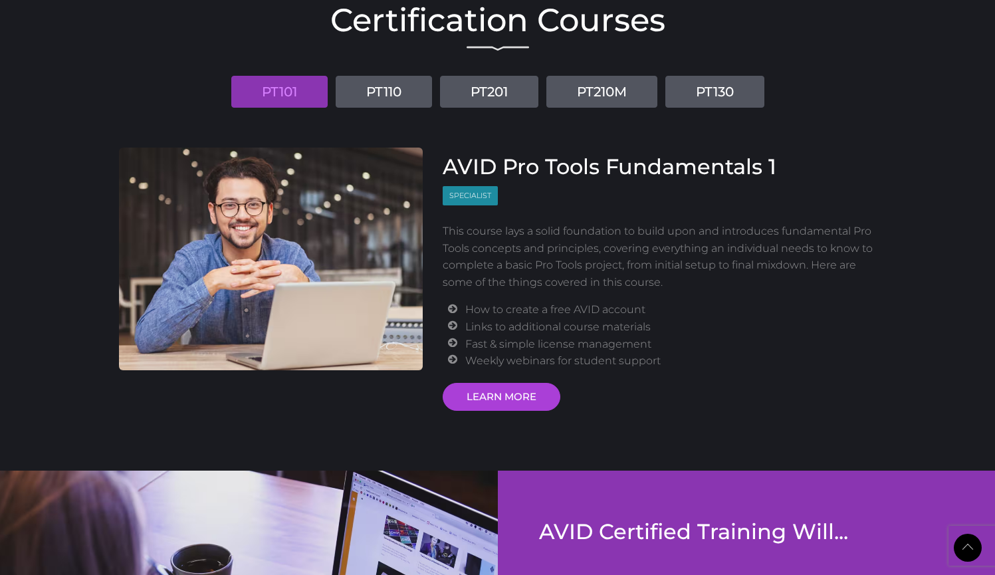
scroll to position [1615, 0]
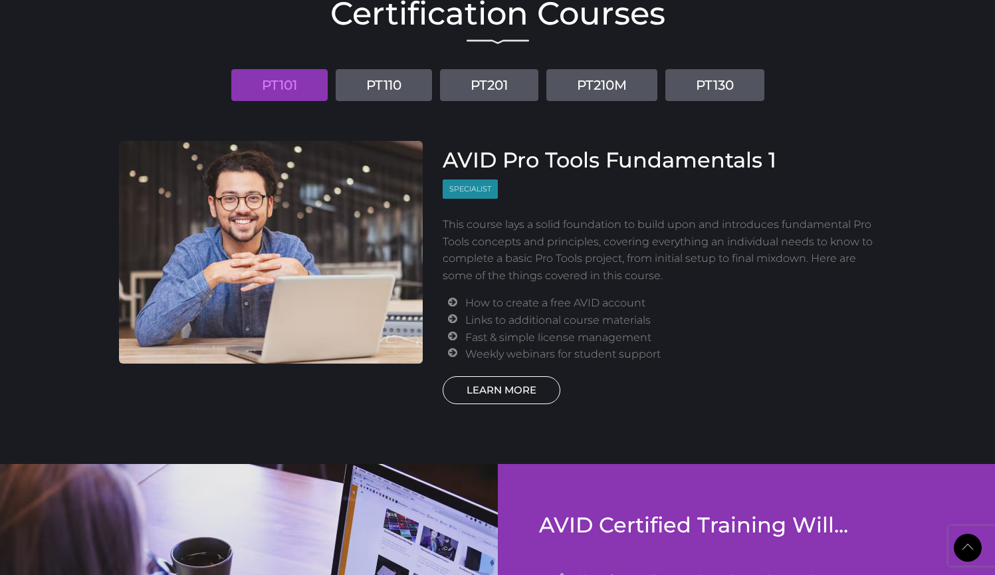
click at [501, 382] on link "LEARN MORE" at bounding box center [502, 390] width 118 height 28
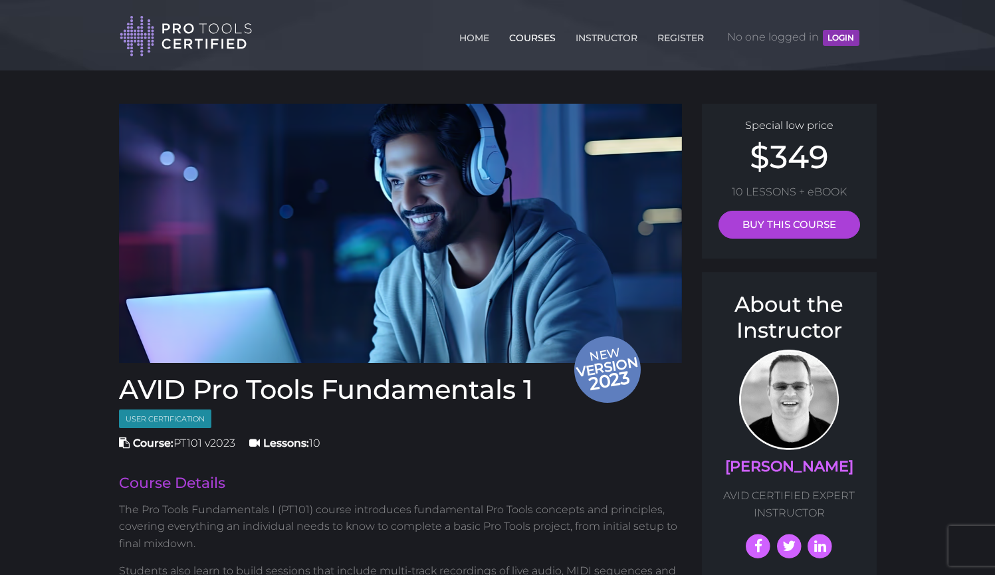
click at [535, 39] on link "COURSES" at bounding box center [532, 35] width 53 height 21
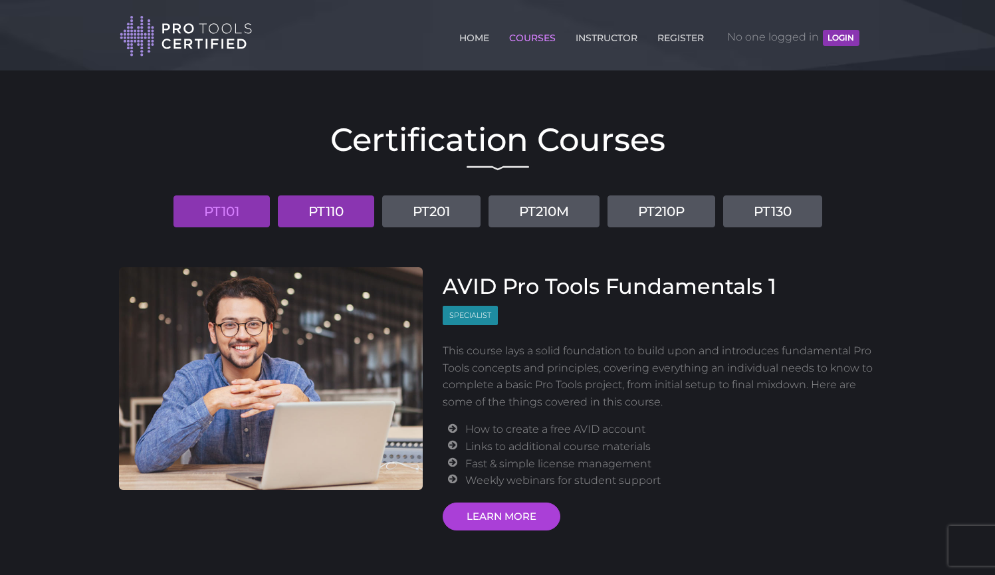
click at [344, 213] on link "PT110" at bounding box center [326, 211] width 96 height 32
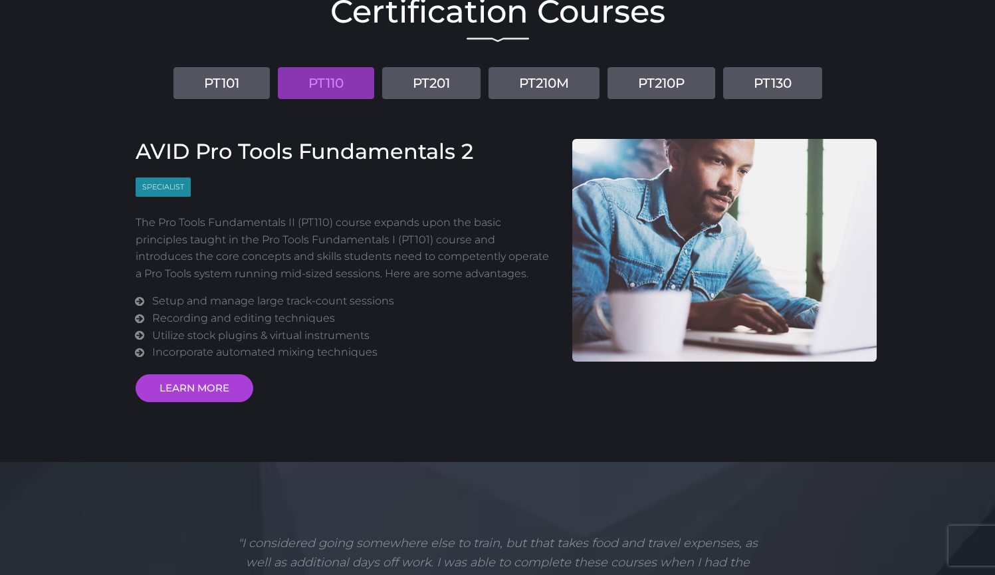
scroll to position [148, 0]
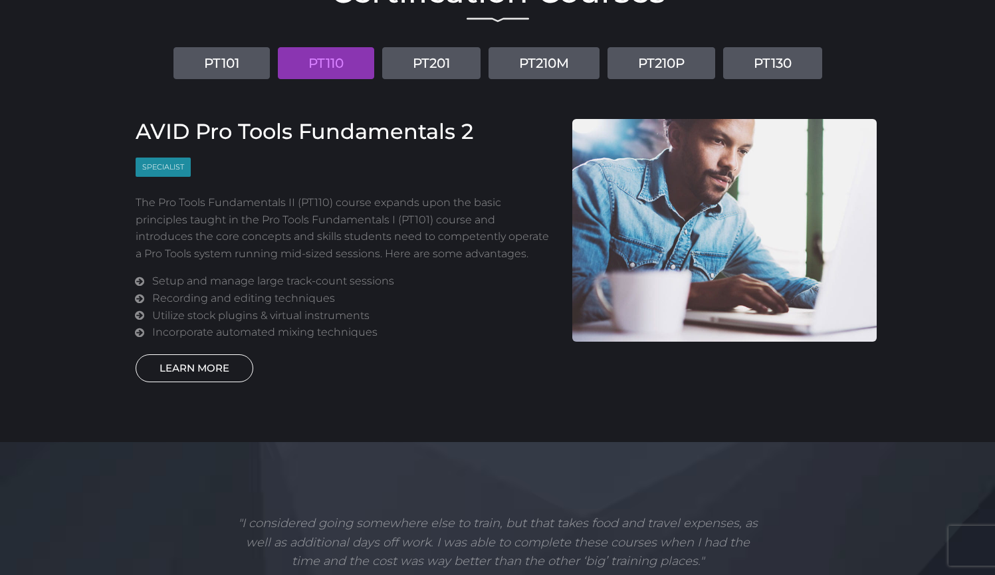
click at [237, 366] on link "LEARN MORE" at bounding box center [195, 368] width 118 height 28
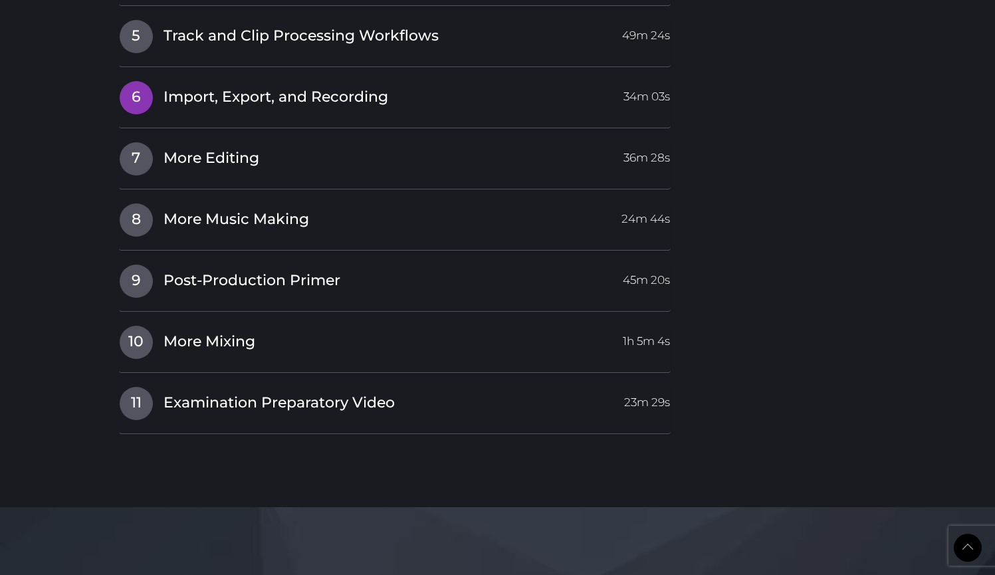
scroll to position [2012, 0]
